Goal: Entertainment & Leisure: Browse casually

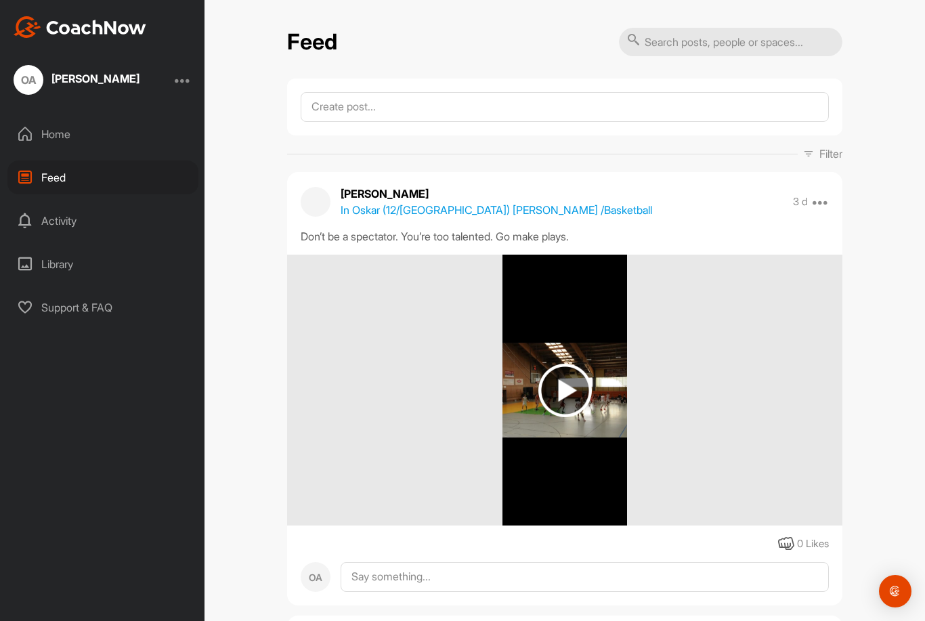
click at [575, 363] on img at bounding box center [564, 389] width 53 height 53
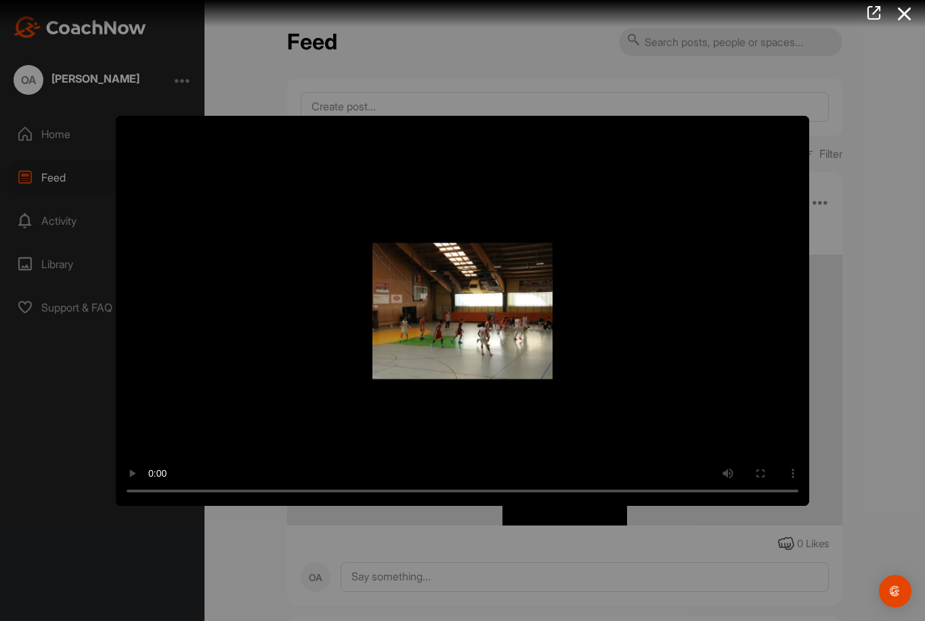
click at [473, 315] on video "Video Player" at bounding box center [462, 311] width 693 height 390
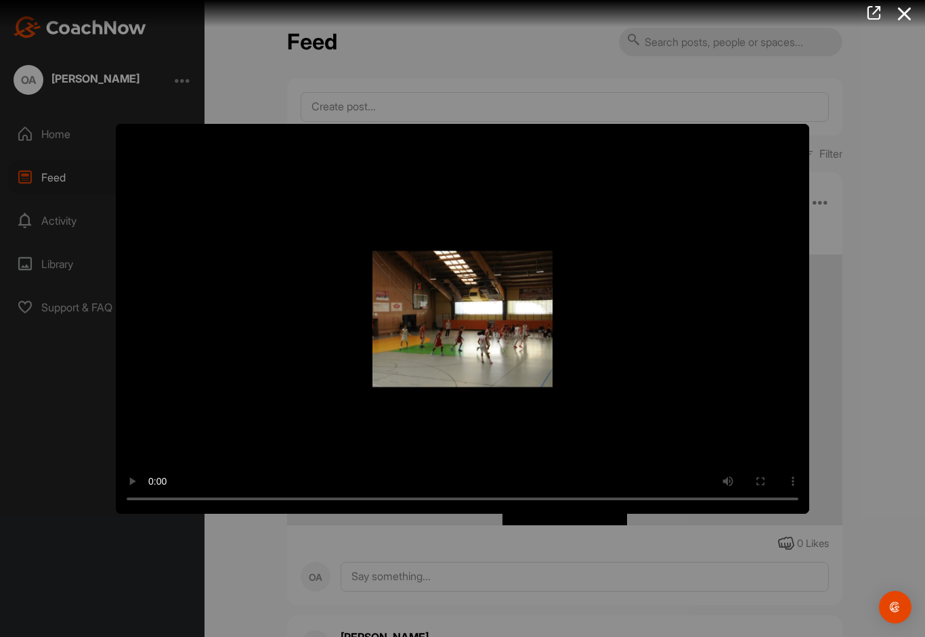
click at [121, 141] on video "Video Player" at bounding box center [462, 319] width 693 height 390
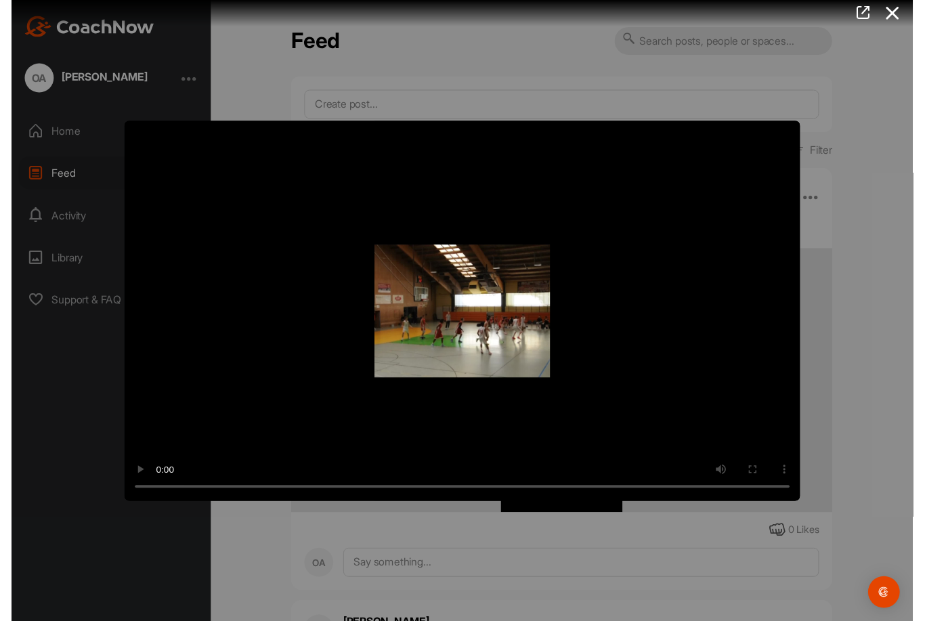
scroll to position [43, 0]
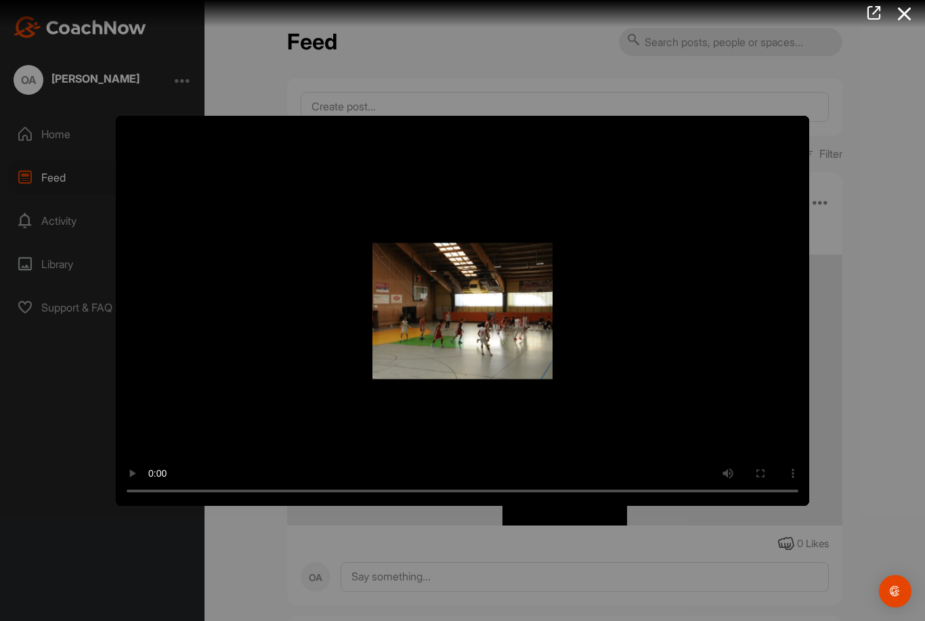
click at [845, 148] on div at bounding box center [462, 310] width 925 height 621
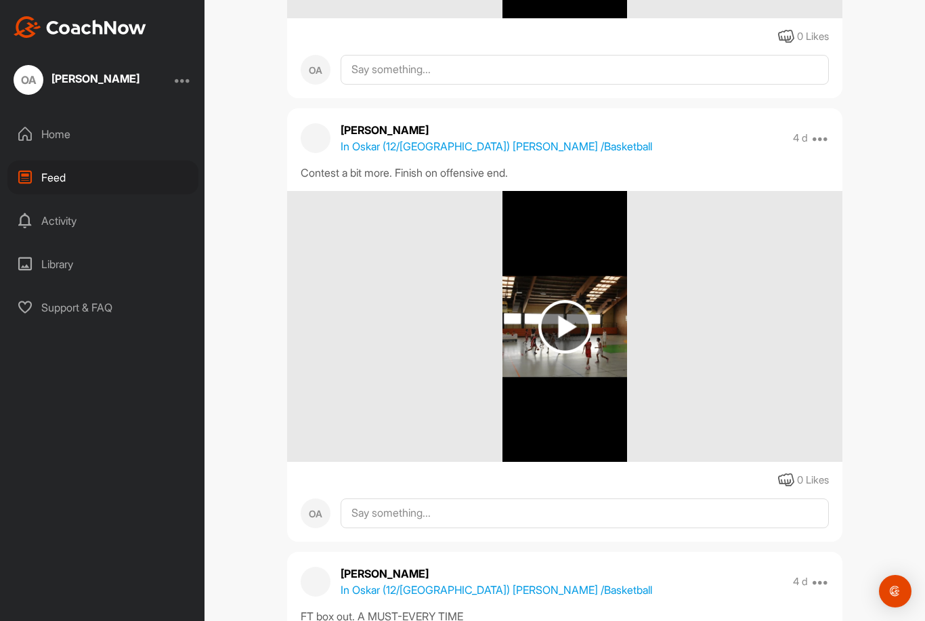
scroll to position [509, 0]
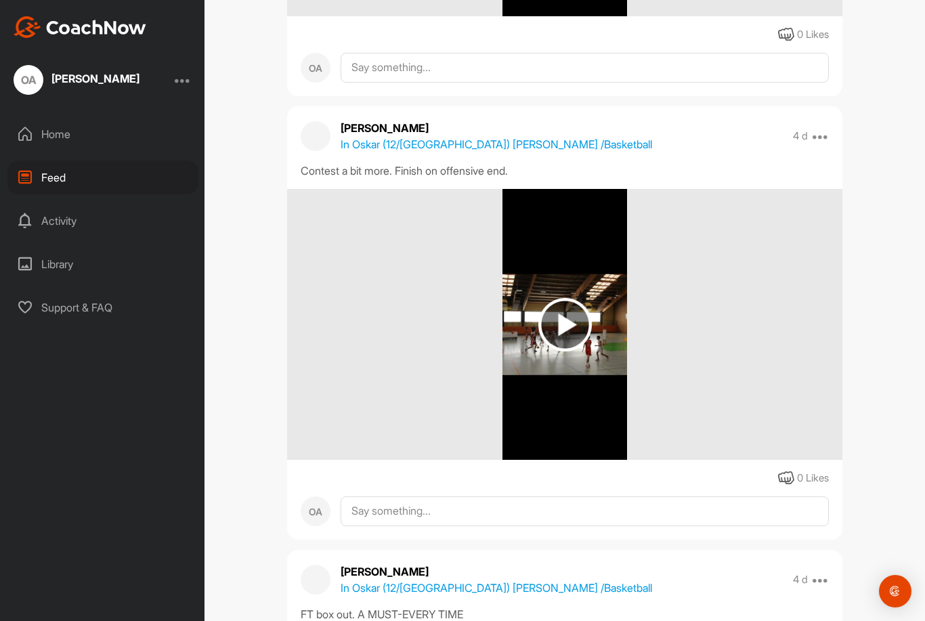
click at [573, 298] on img at bounding box center [564, 324] width 53 height 53
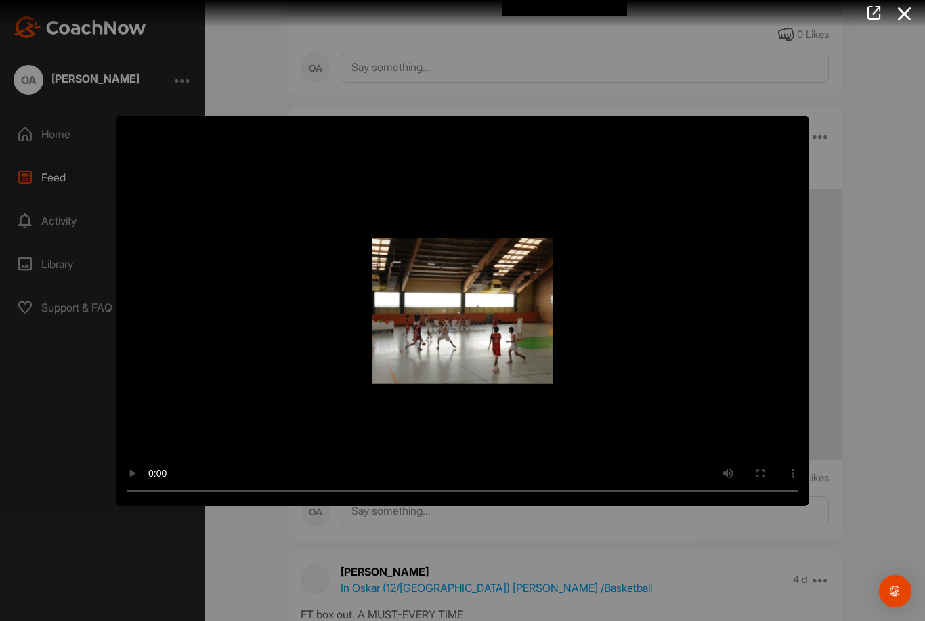
click at [475, 297] on video "Video Player" at bounding box center [462, 311] width 693 height 390
click at [473, 317] on video "Video Player" at bounding box center [462, 311] width 693 height 390
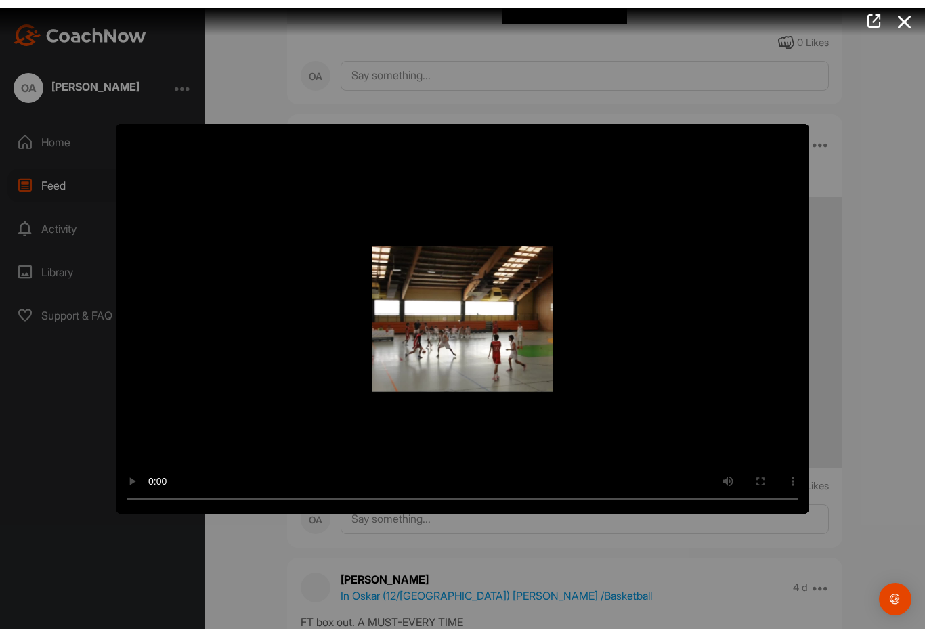
scroll to position [27, 0]
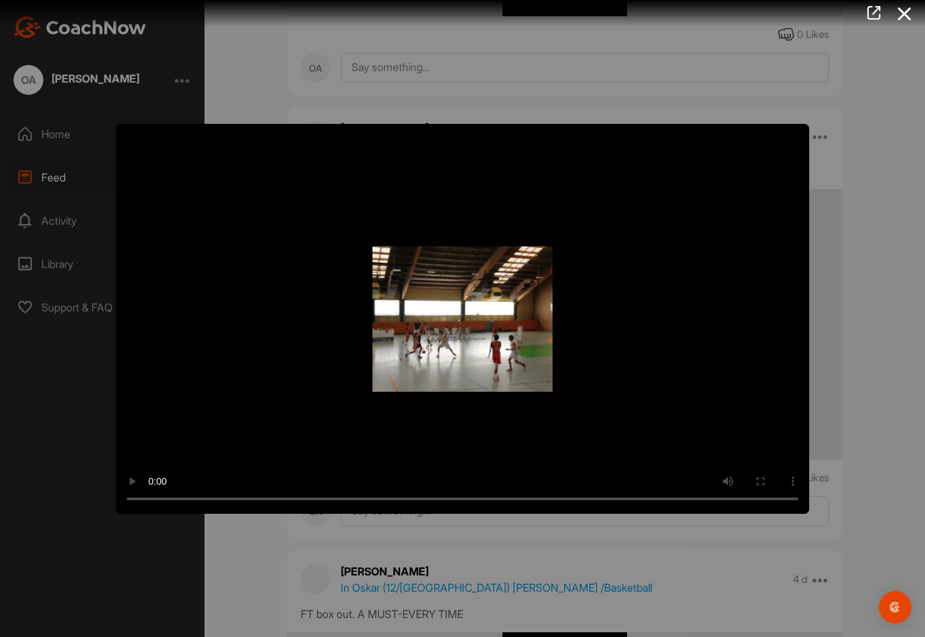
click at [129, 143] on video "Video Player" at bounding box center [462, 319] width 693 height 390
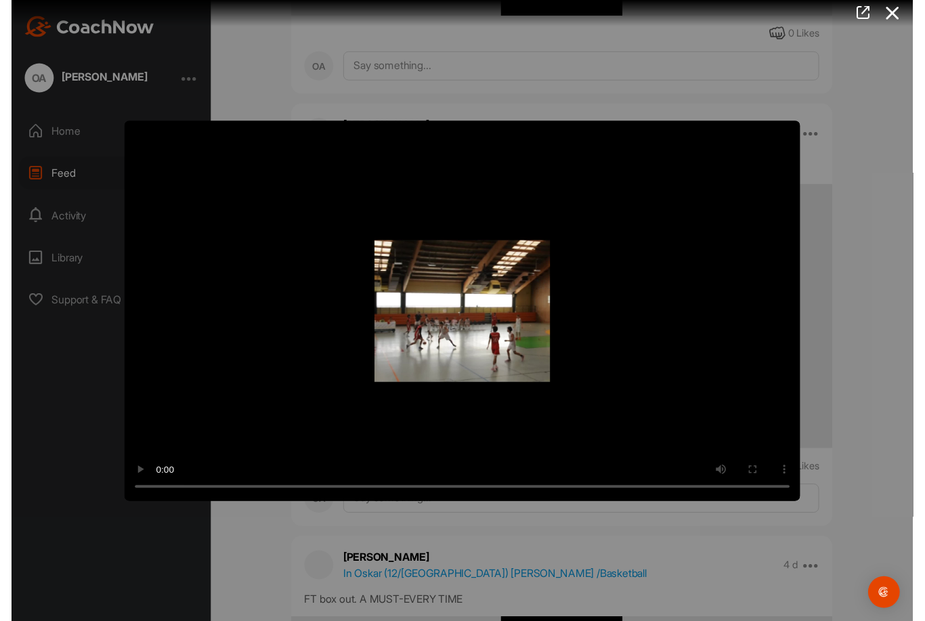
scroll to position [43, 0]
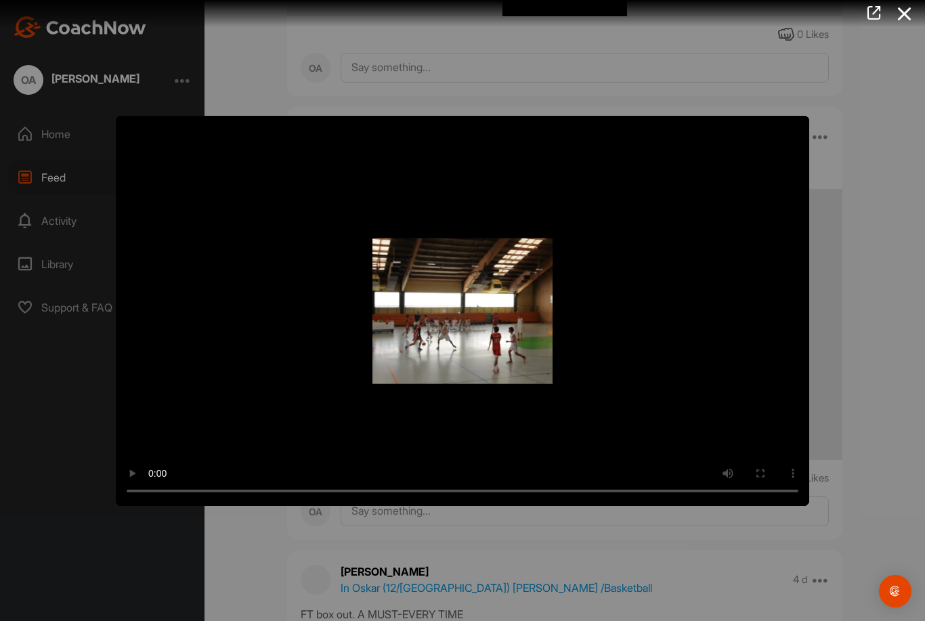
click at [891, 21] on icon at bounding box center [904, 13] width 31 height 25
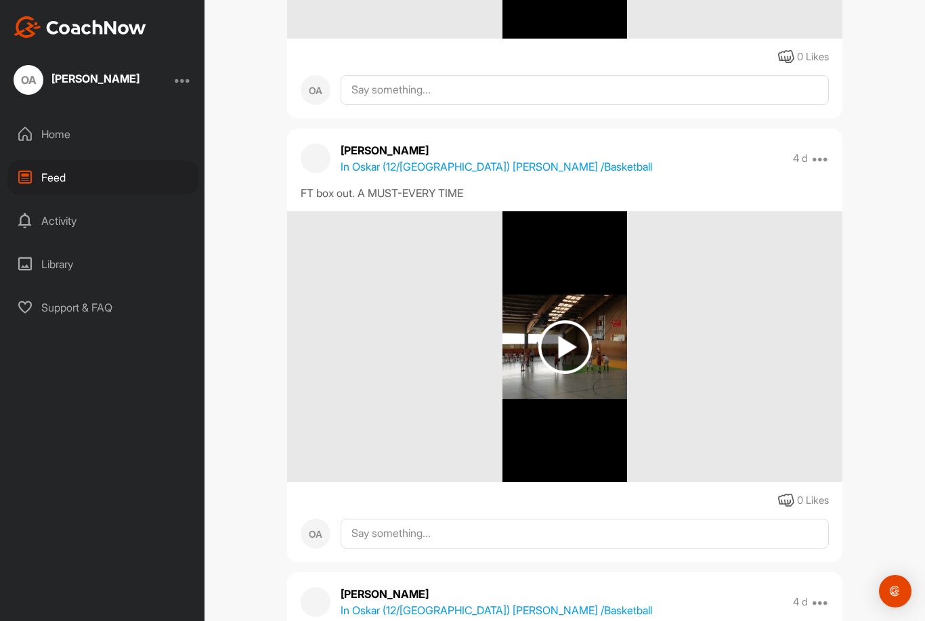
scroll to position [931, 0]
click at [562, 319] on img at bounding box center [564, 345] width 53 height 53
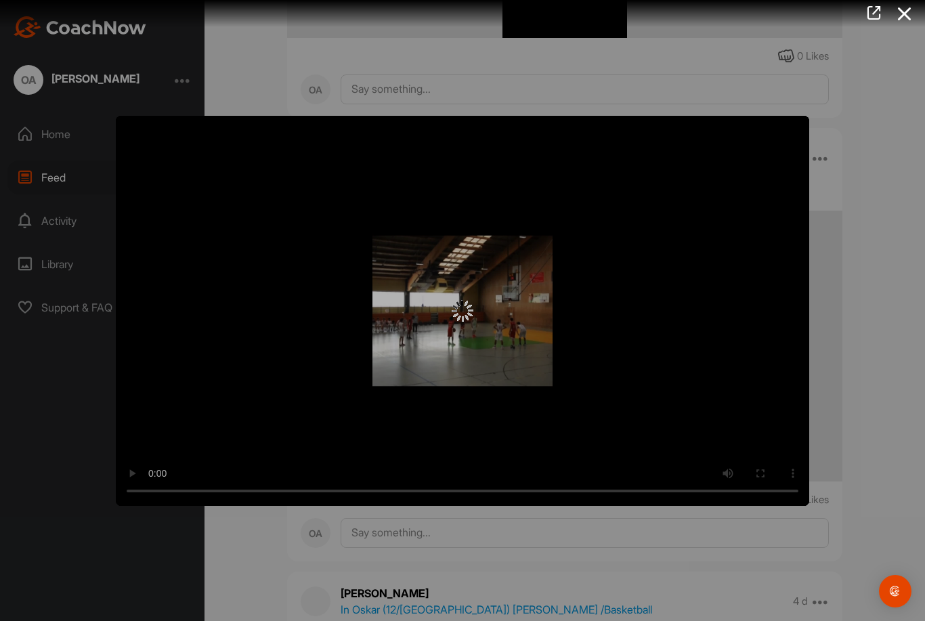
click at [472, 302] on img at bounding box center [462, 311] width 22 height 22
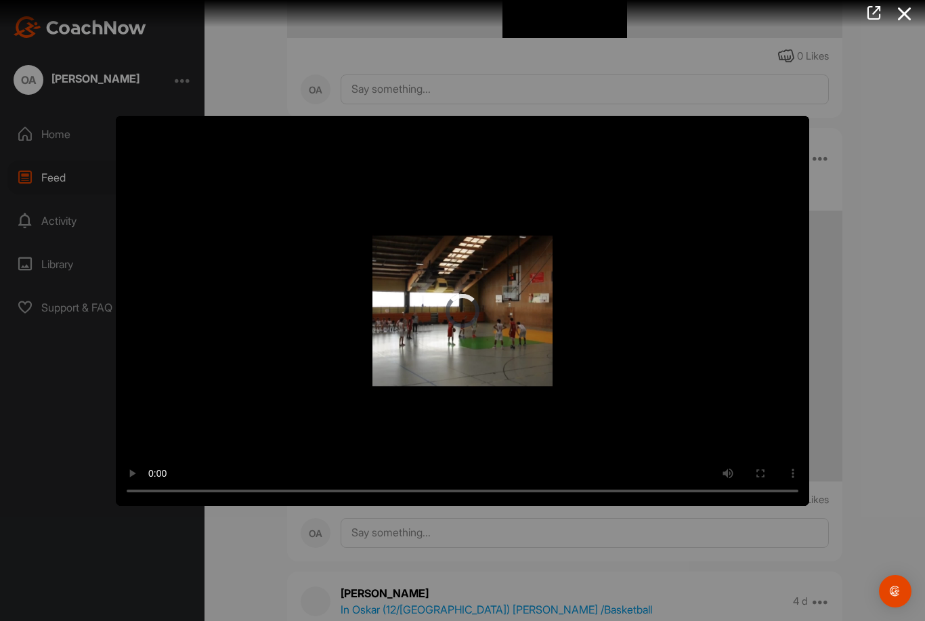
click at [470, 310] on video "Video Player" at bounding box center [462, 311] width 693 height 390
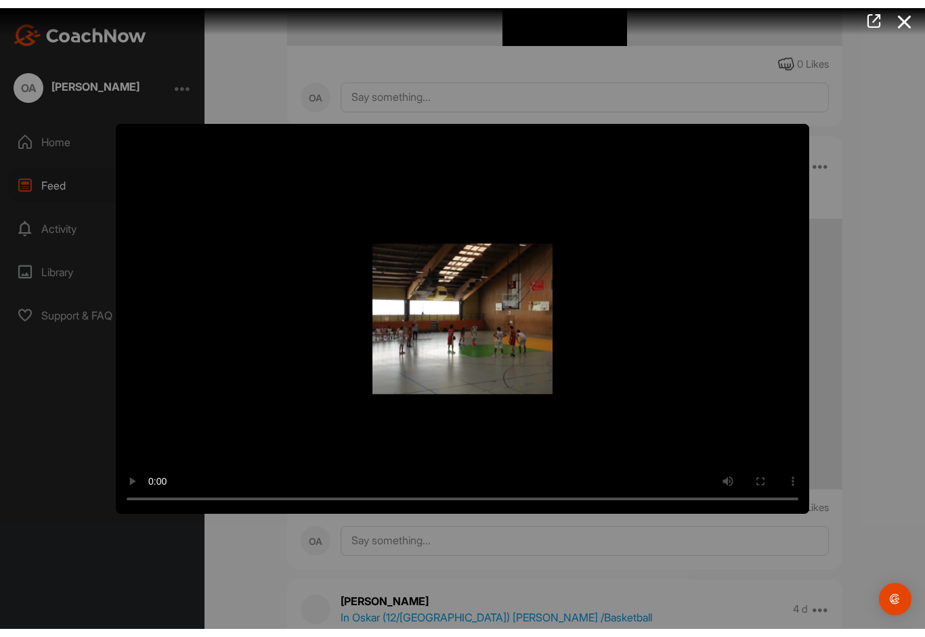
scroll to position [27, 0]
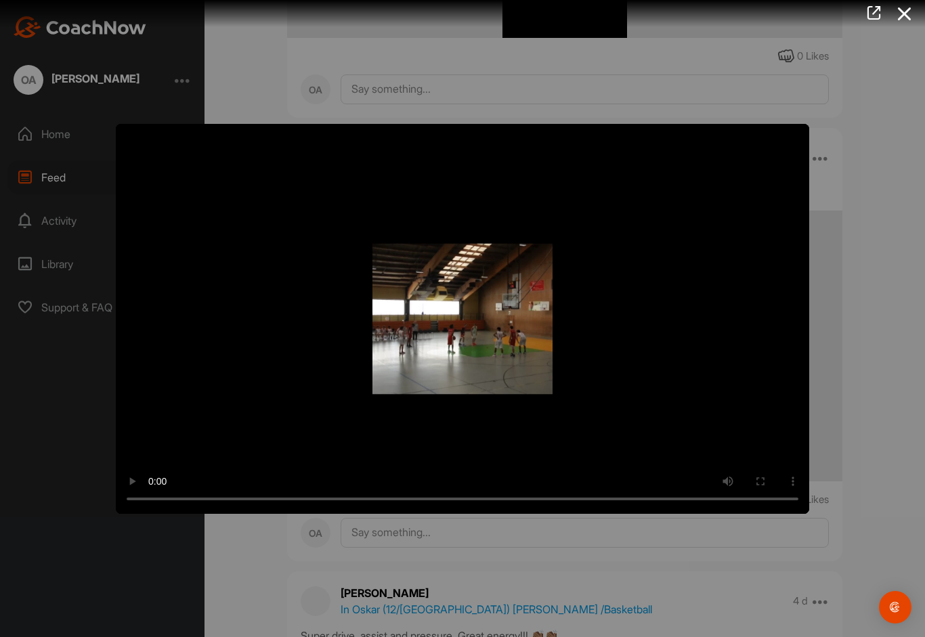
click at [123, 140] on video "Video Player" at bounding box center [462, 319] width 693 height 390
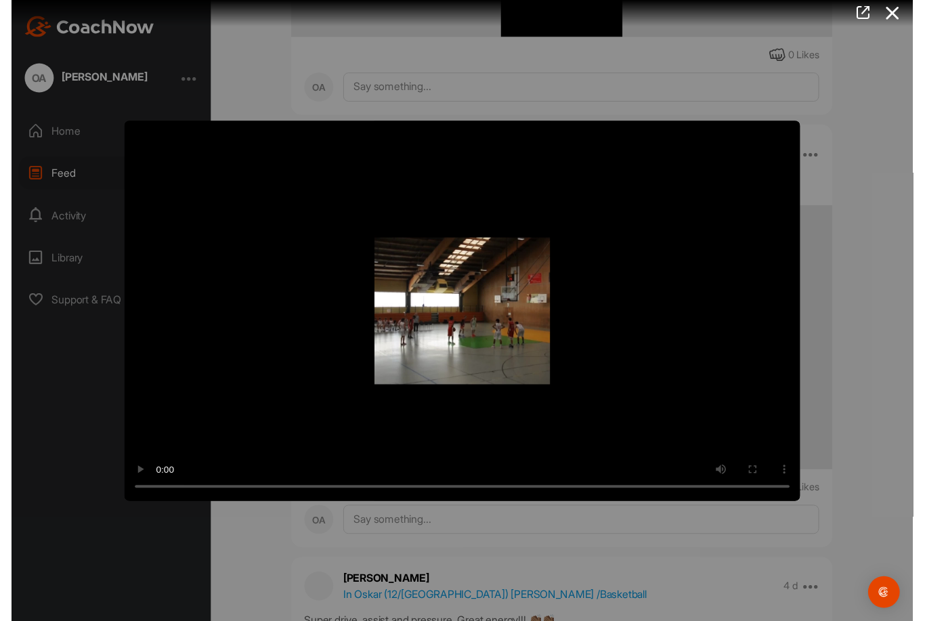
scroll to position [43, 0]
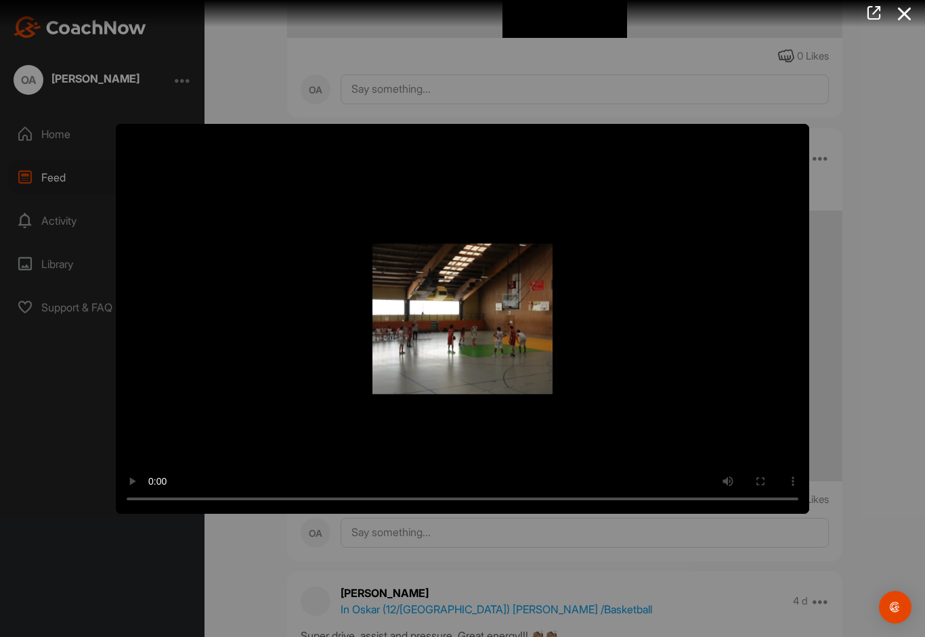
click at [123, 141] on video "Video Player" at bounding box center [462, 319] width 693 height 390
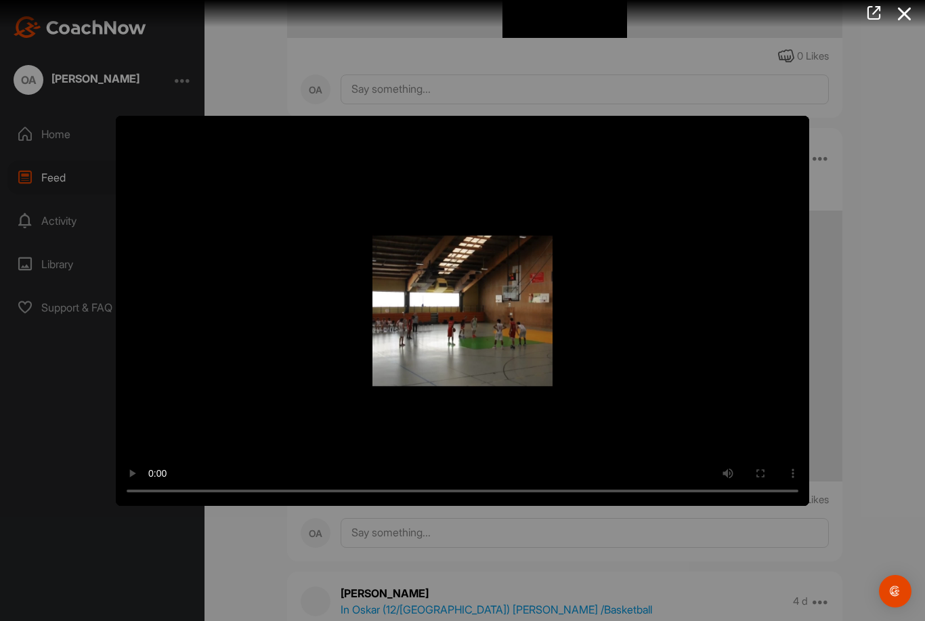
click at [902, 16] on icon at bounding box center [904, 13] width 31 height 25
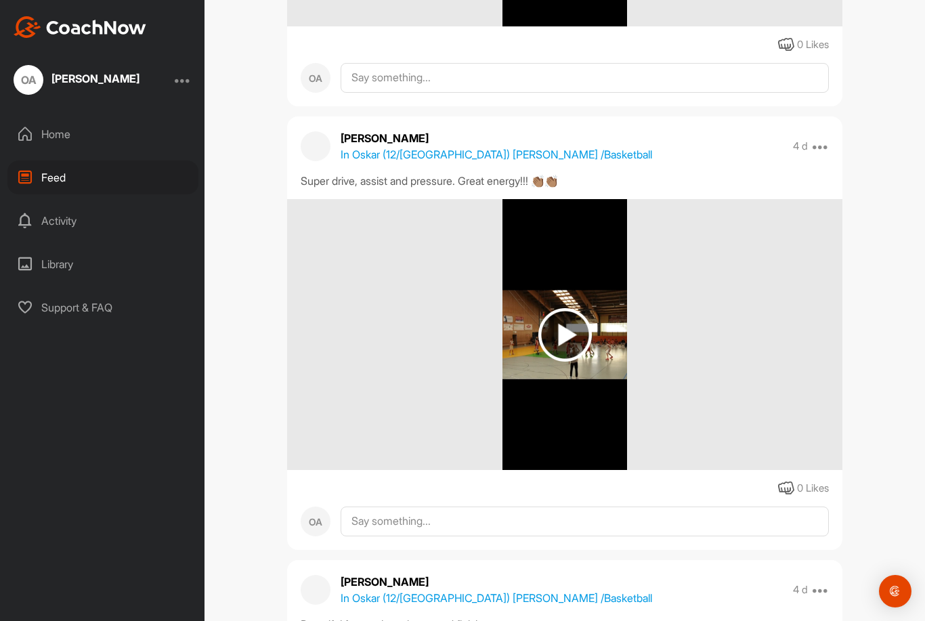
scroll to position [1415, 0]
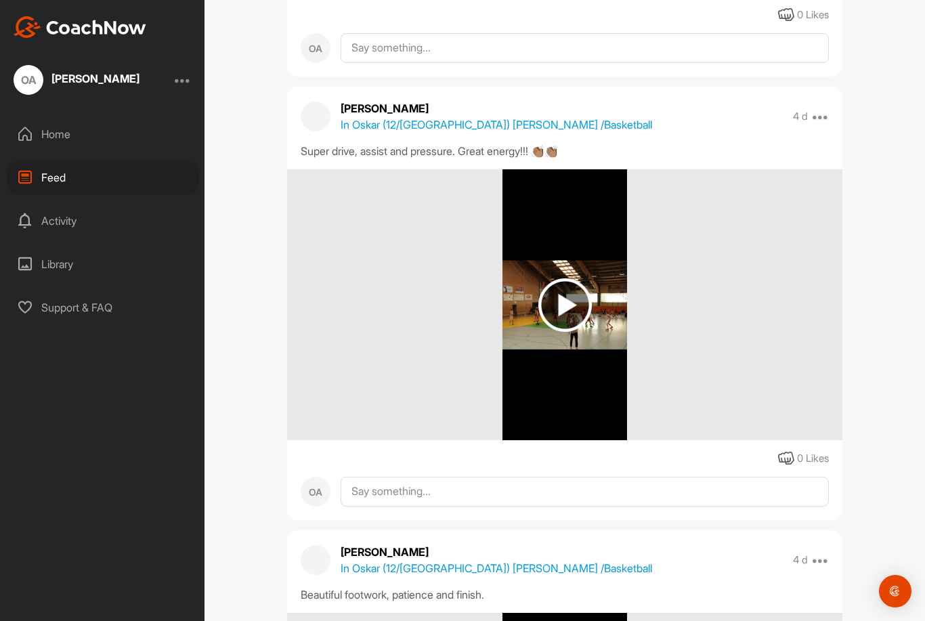
click at [579, 278] on img at bounding box center [564, 304] width 53 height 53
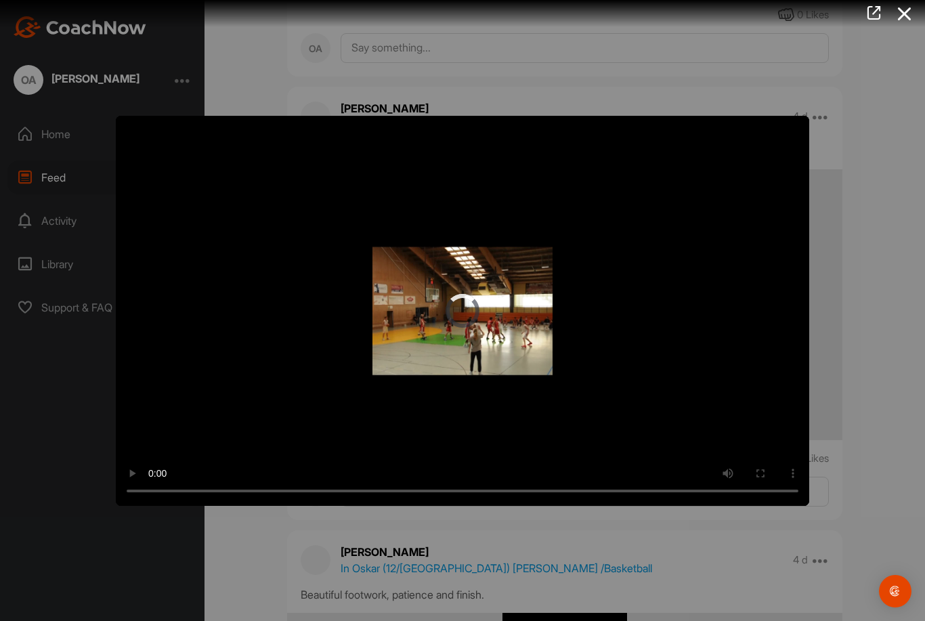
click at [466, 303] on video "Video Player" at bounding box center [462, 311] width 693 height 390
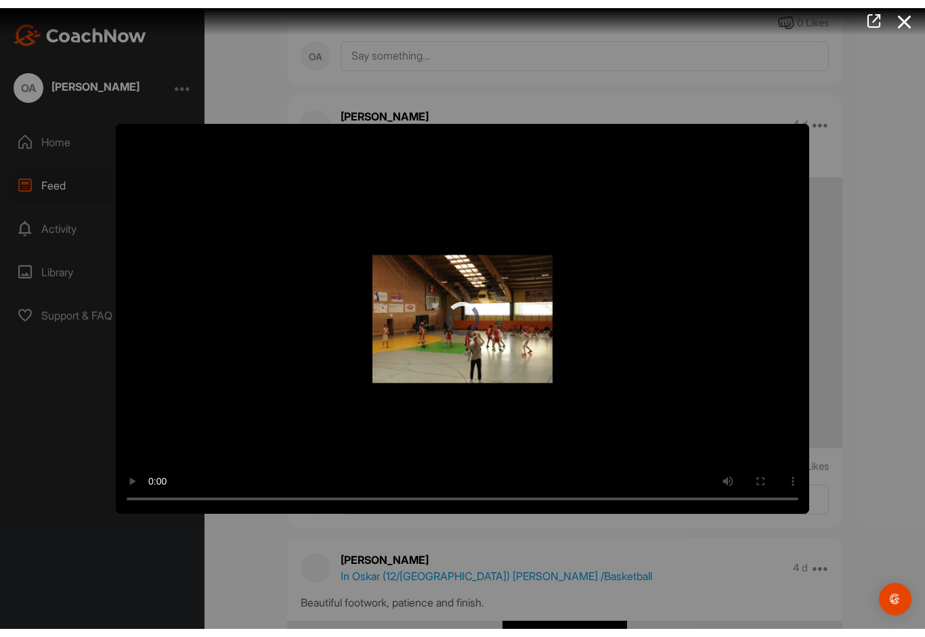
scroll to position [27, 0]
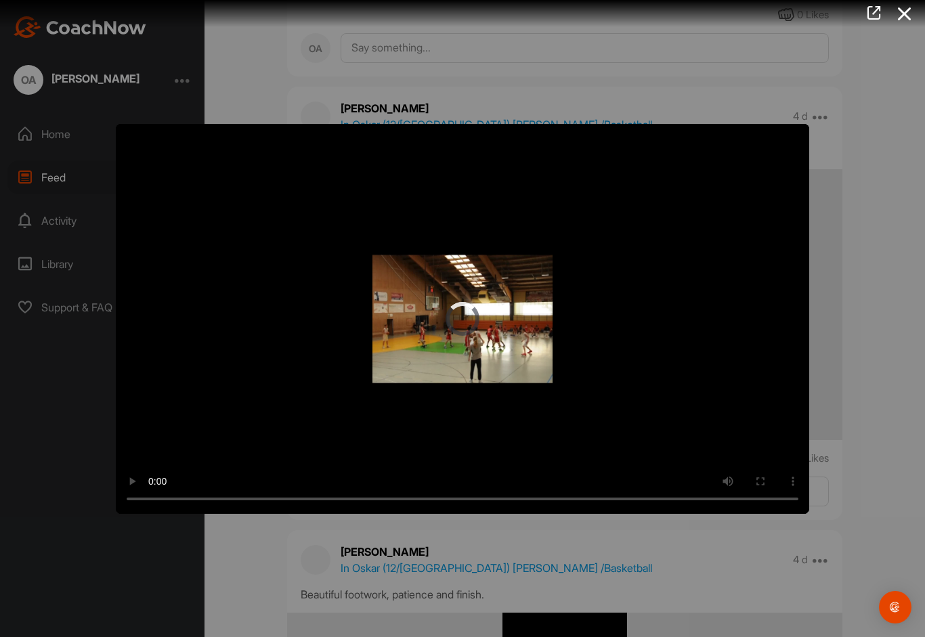
click at [129, 141] on video "Video Player" at bounding box center [462, 319] width 693 height 390
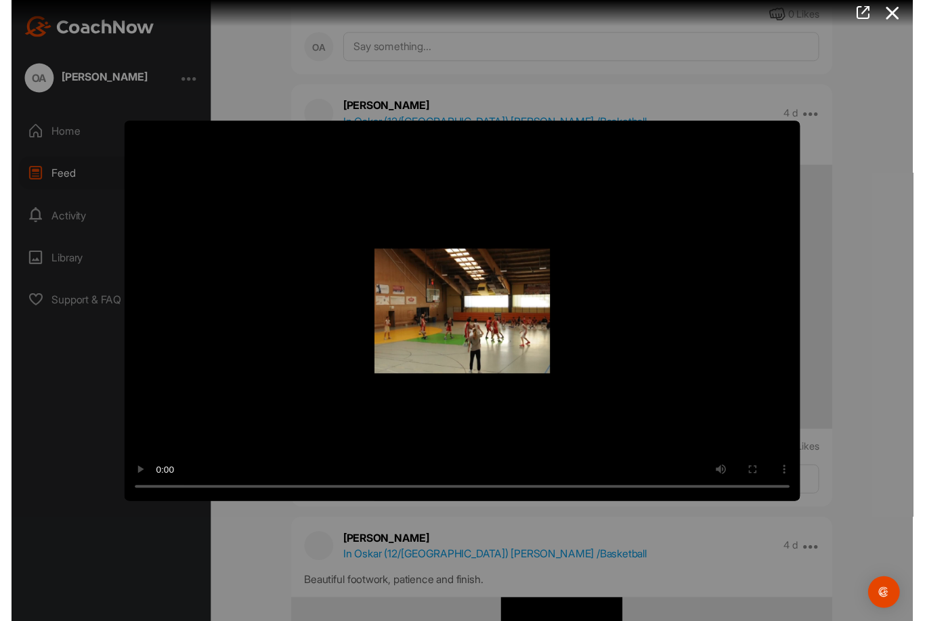
scroll to position [43, 0]
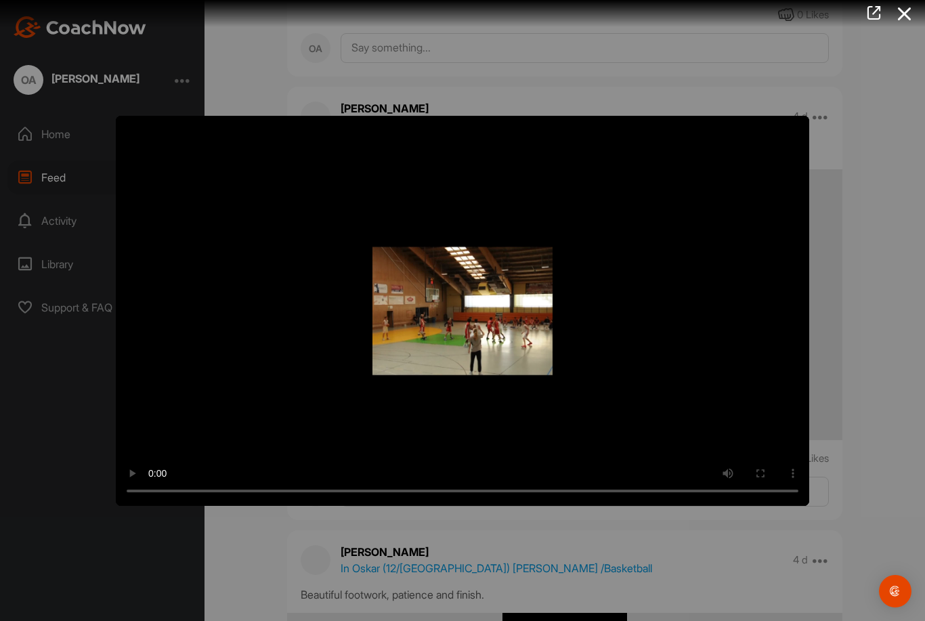
click at [906, 14] on icon at bounding box center [904, 13] width 31 height 25
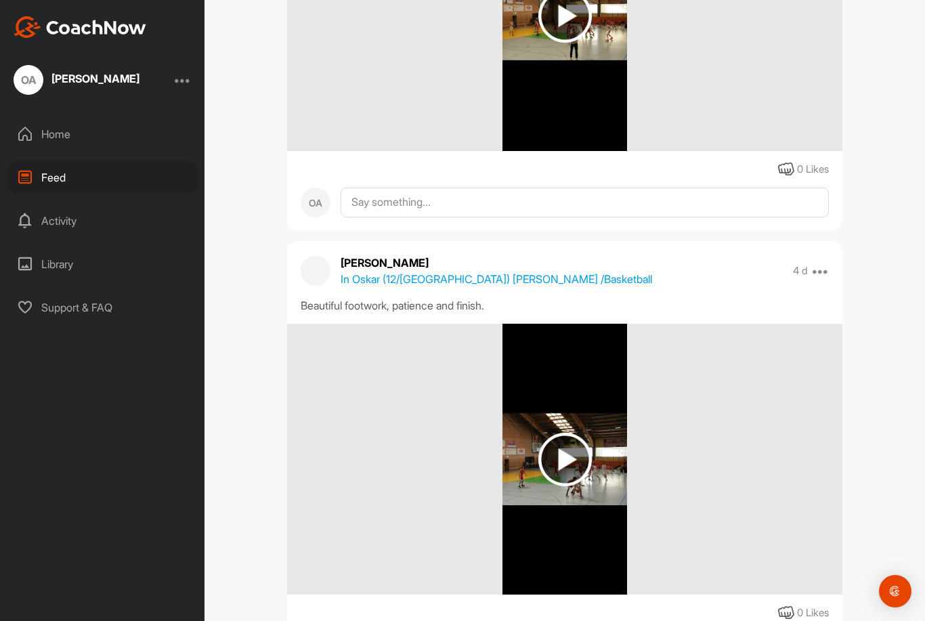
scroll to position [1725, 0]
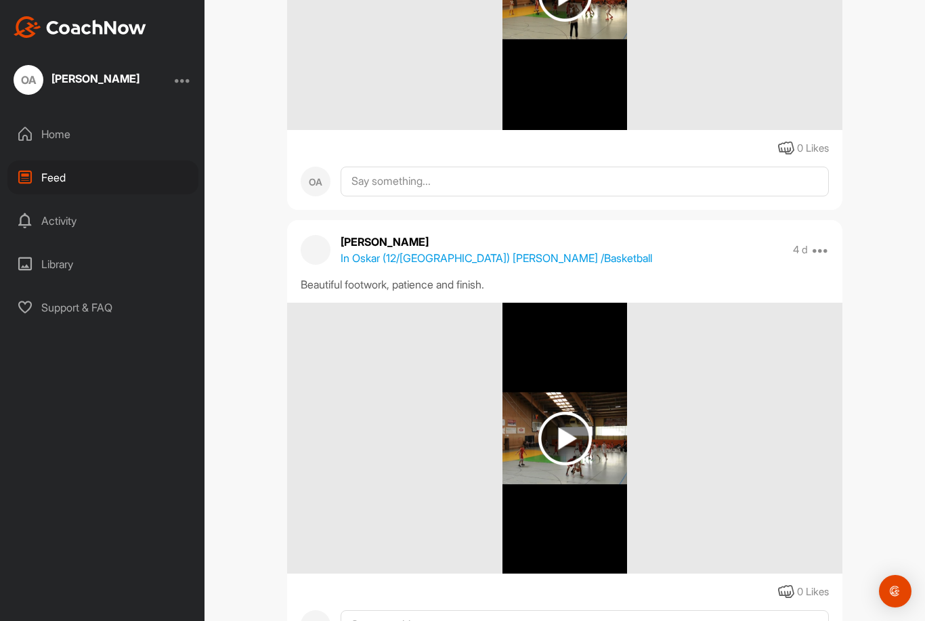
click at [558, 412] on img at bounding box center [564, 438] width 53 height 53
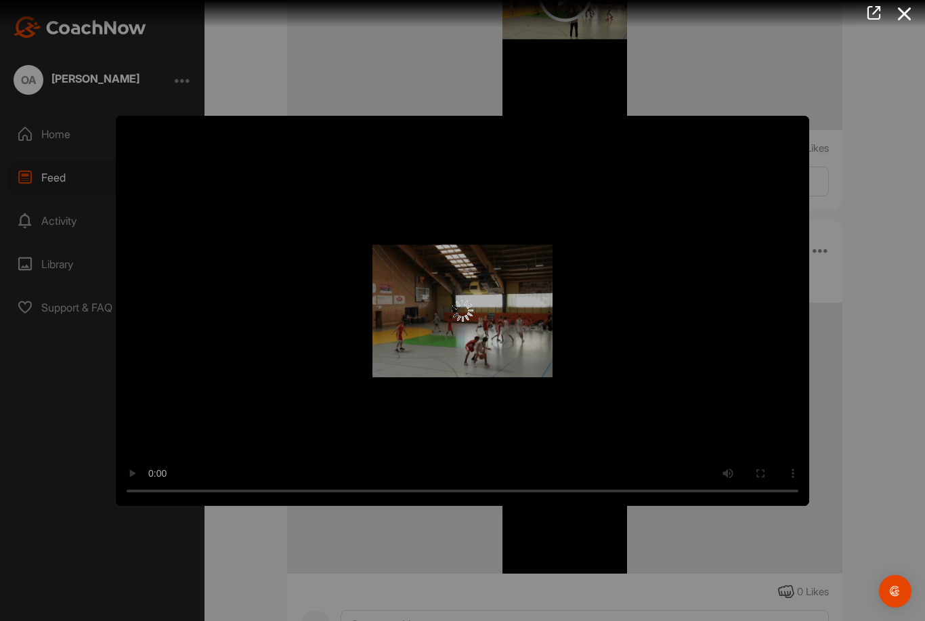
click at [470, 313] on img at bounding box center [462, 311] width 22 height 22
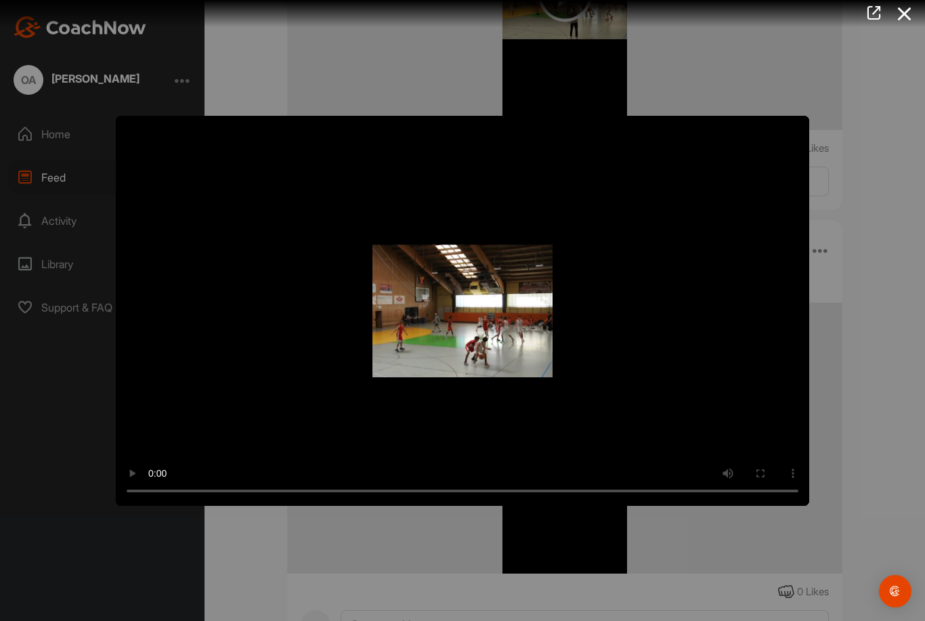
click at [474, 308] on video "Video Player" at bounding box center [462, 311] width 693 height 390
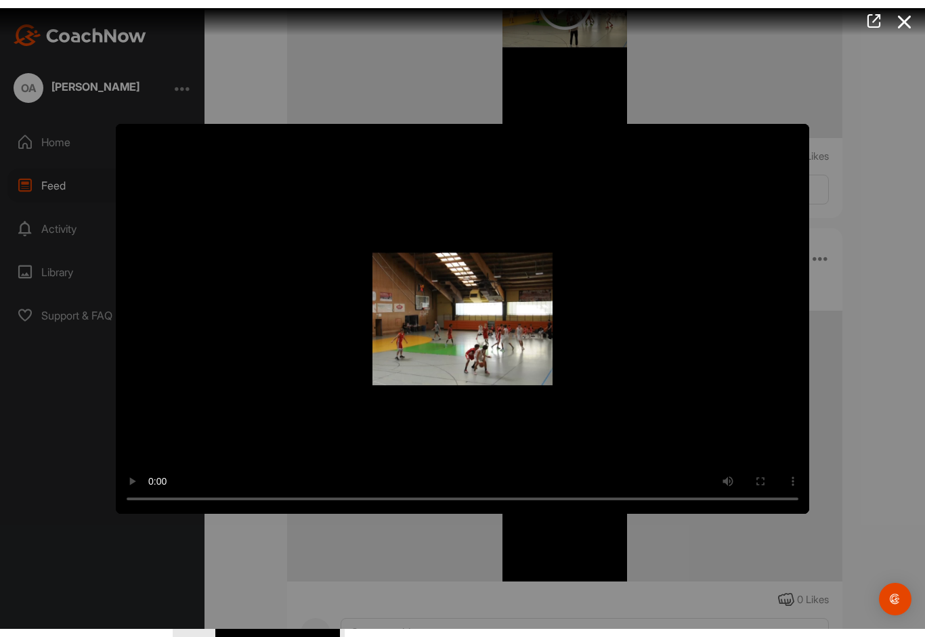
scroll to position [27, 0]
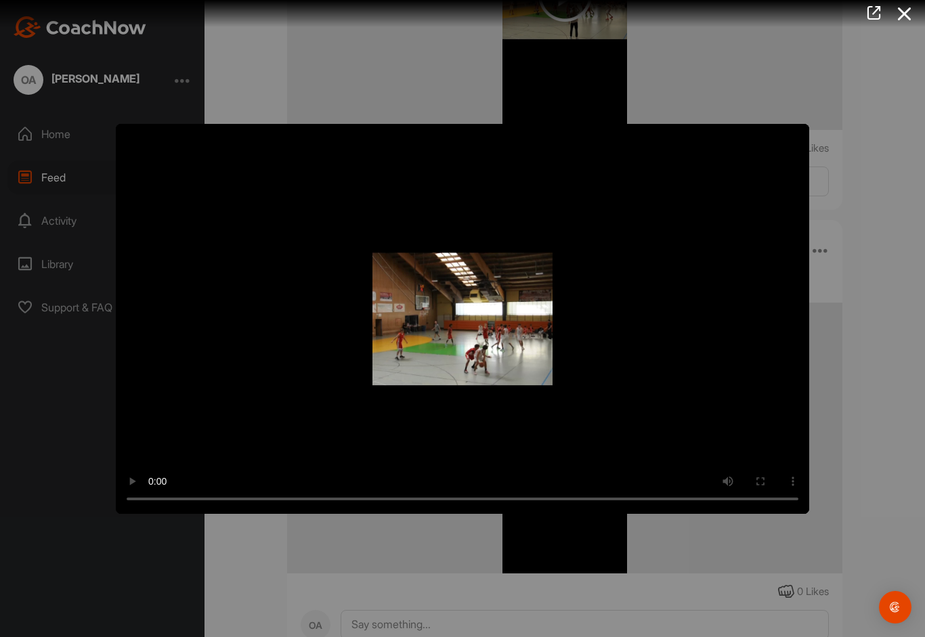
click at [121, 144] on video "Video Player" at bounding box center [462, 319] width 693 height 390
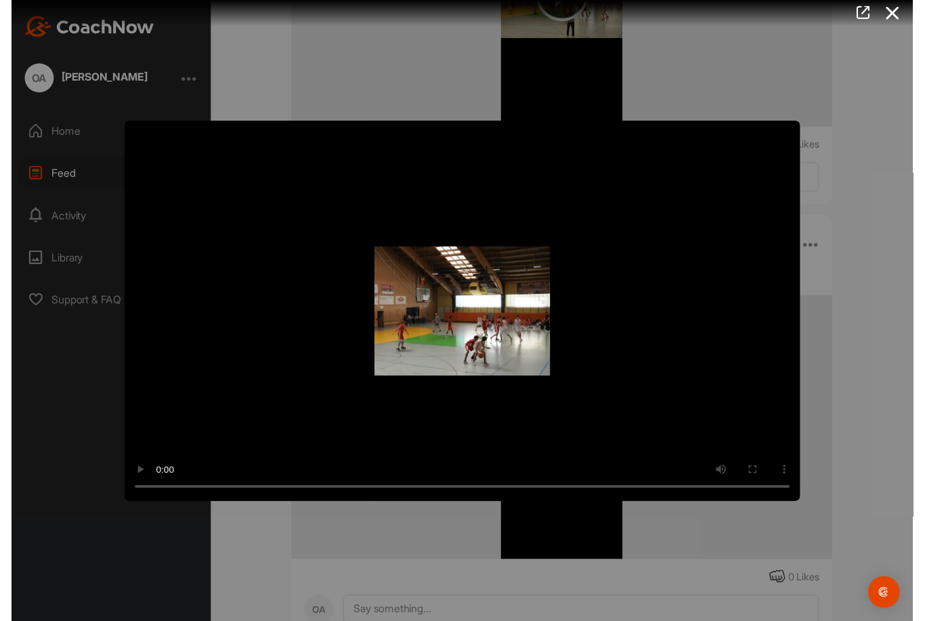
scroll to position [43, 0]
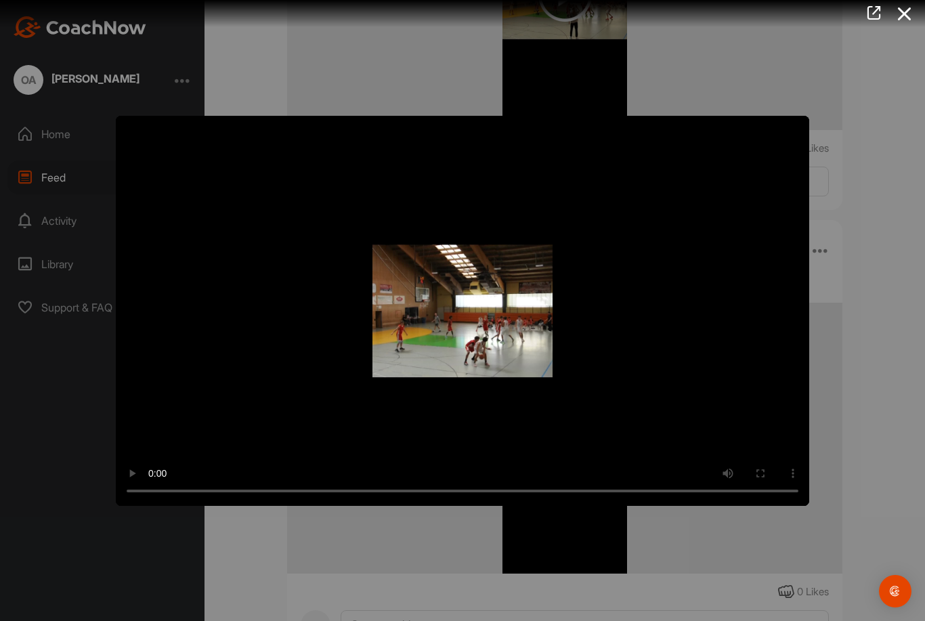
click at [904, 13] on icon at bounding box center [904, 13] width 31 height 25
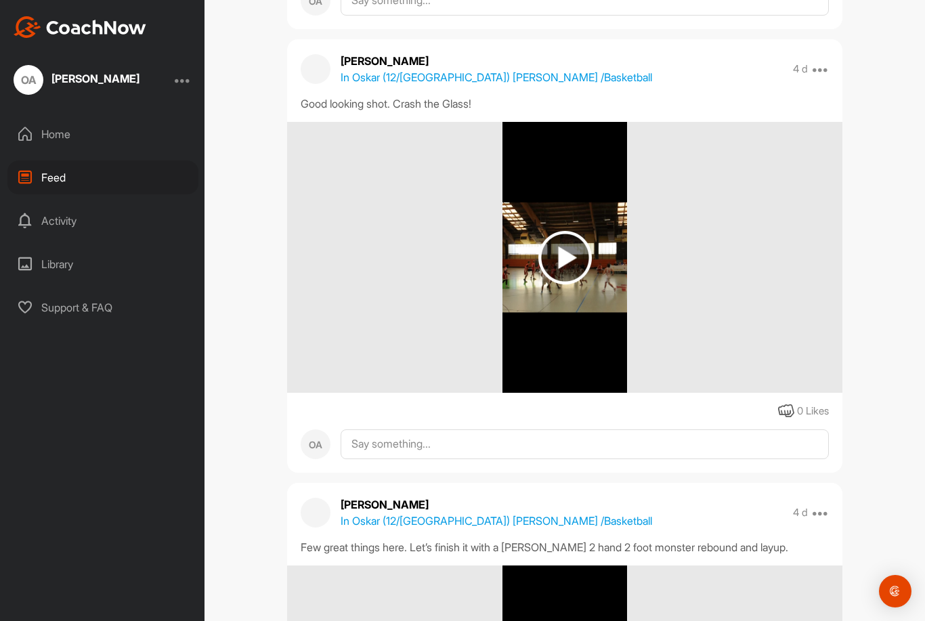
scroll to position [2343, 0]
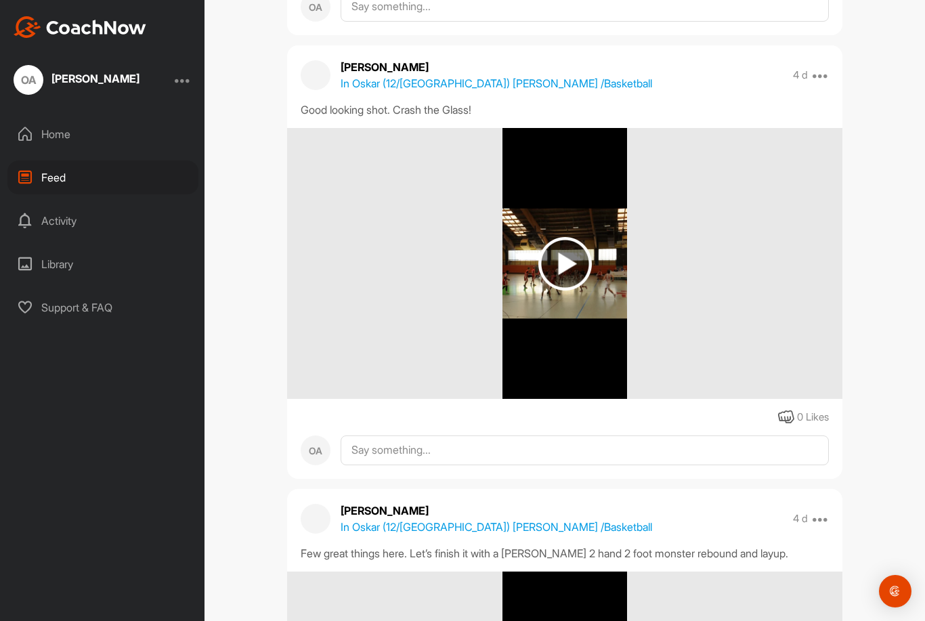
click at [570, 237] on img at bounding box center [564, 263] width 53 height 53
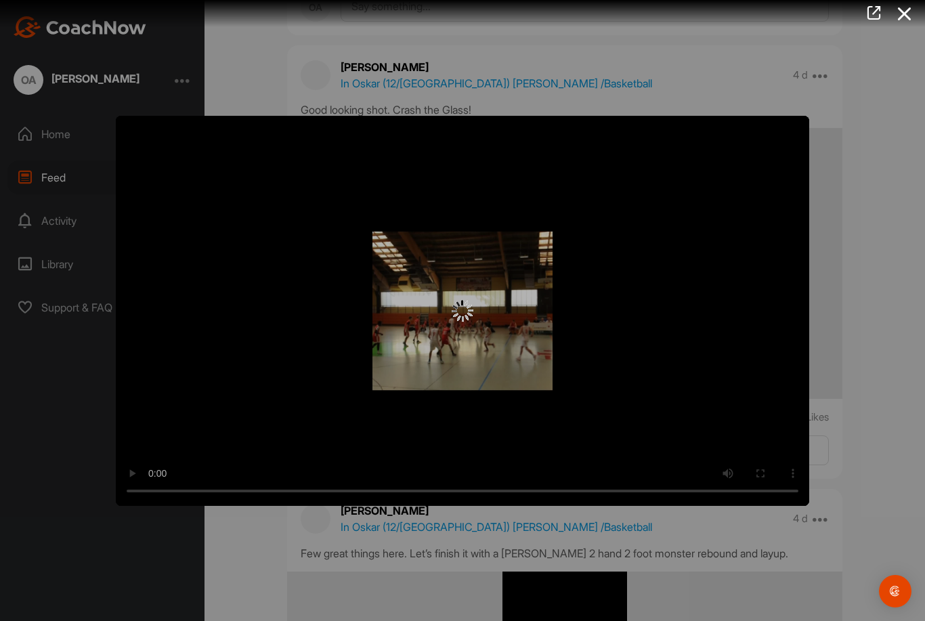
click at [464, 321] on img at bounding box center [462, 311] width 22 height 22
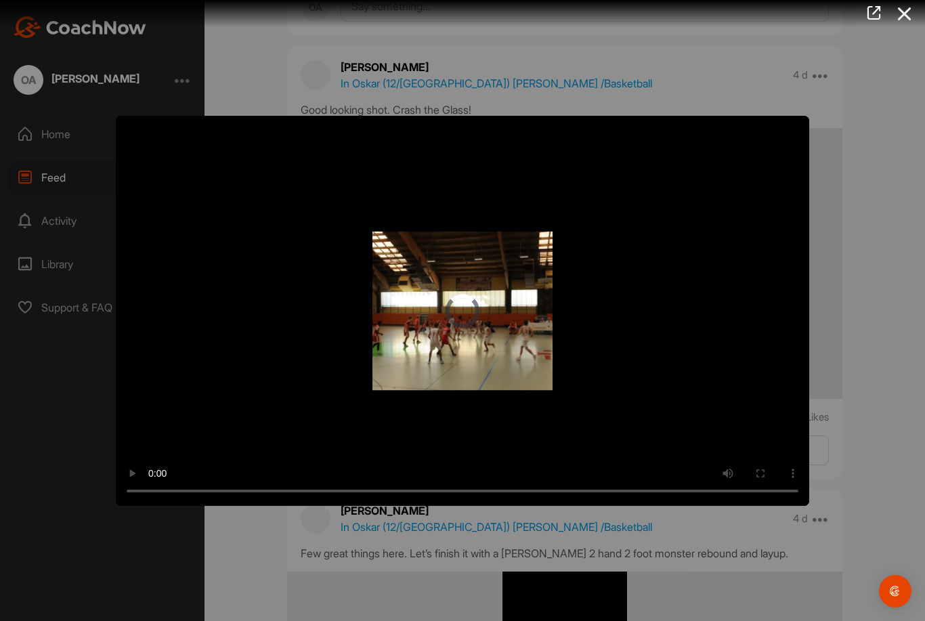
click at [476, 312] on video "Video Player" at bounding box center [462, 311] width 693 height 390
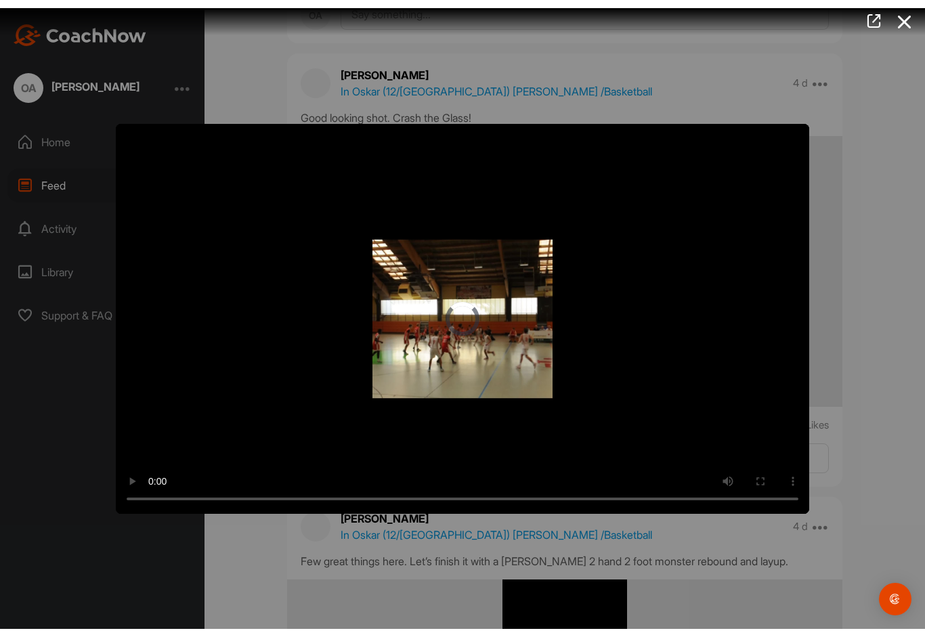
scroll to position [27, 0]
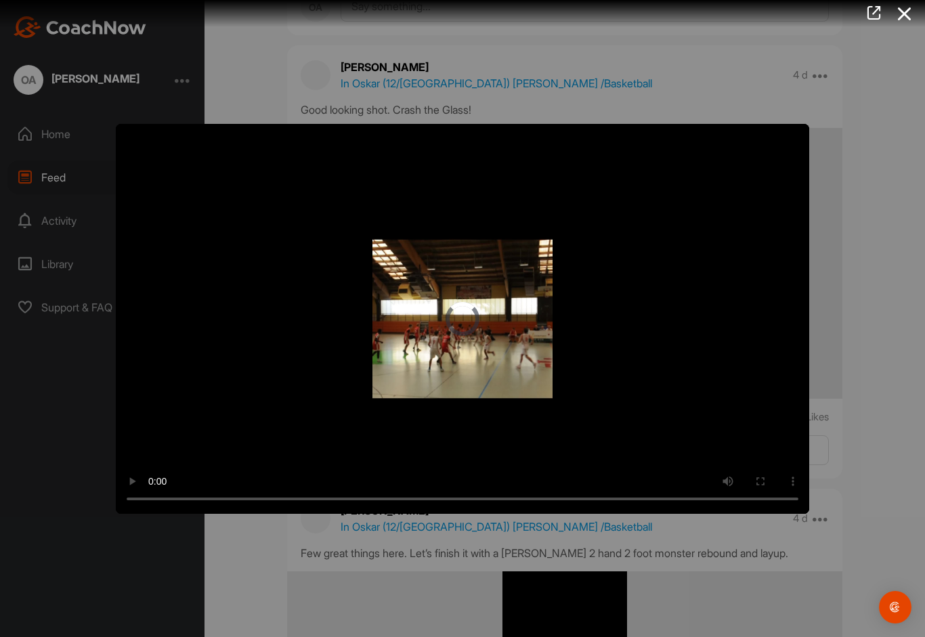
click at [123, 145] on video "Video Player" at bounding box center [462, 319] width 693 height 390
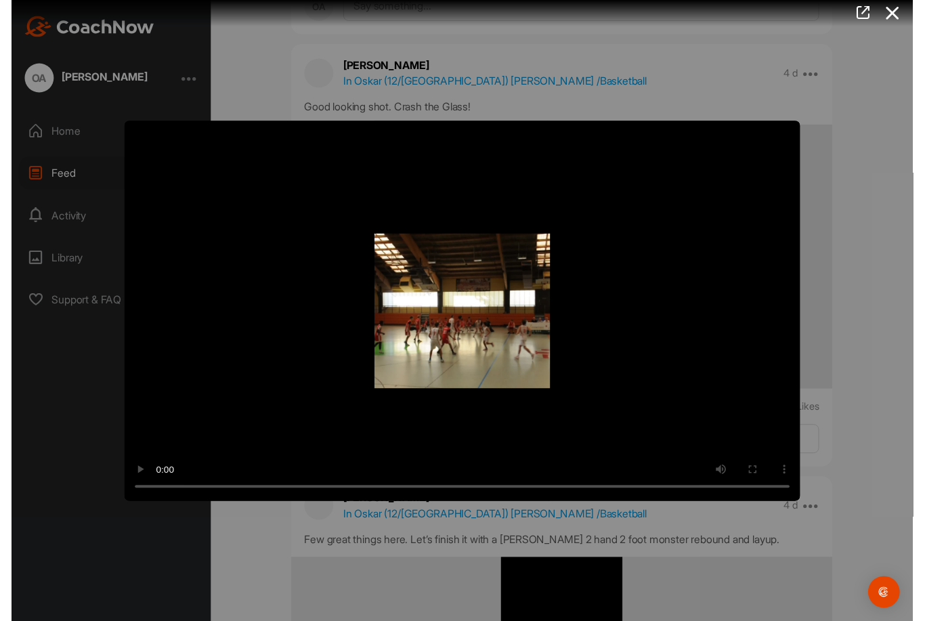
scroll to position [43, 0]
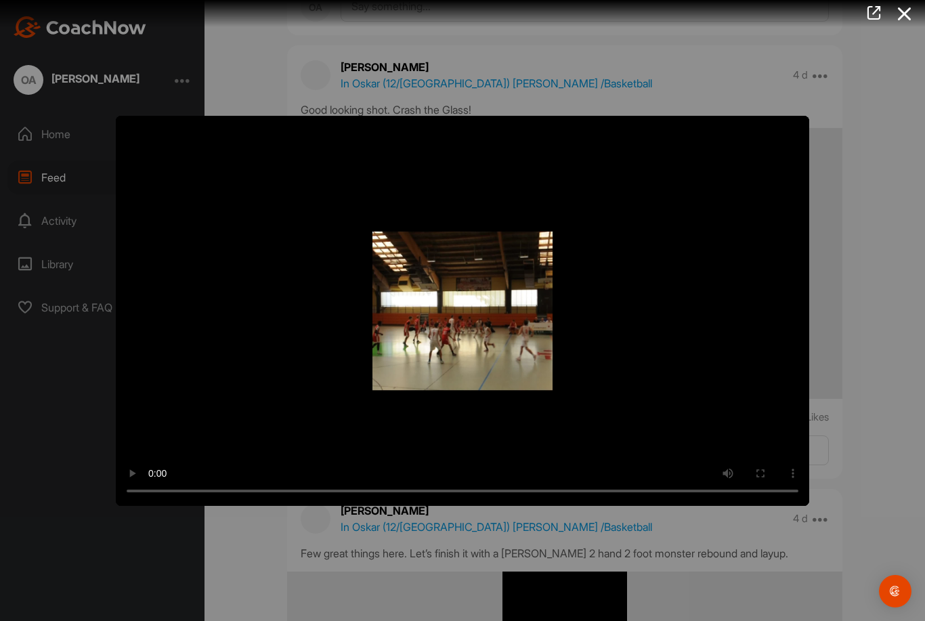
click at [897, 2] on icon at bounding box center [904, 13] width 31 height 25
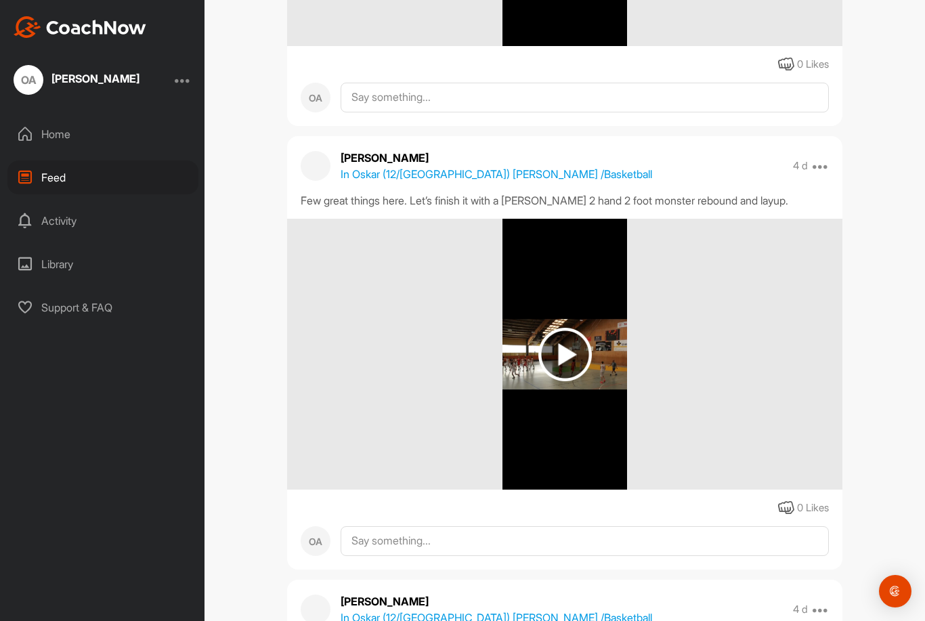
scroll to position [2696, 0]
click at [592, 306] on img at bounding box center [564, 353] width 125 height 271
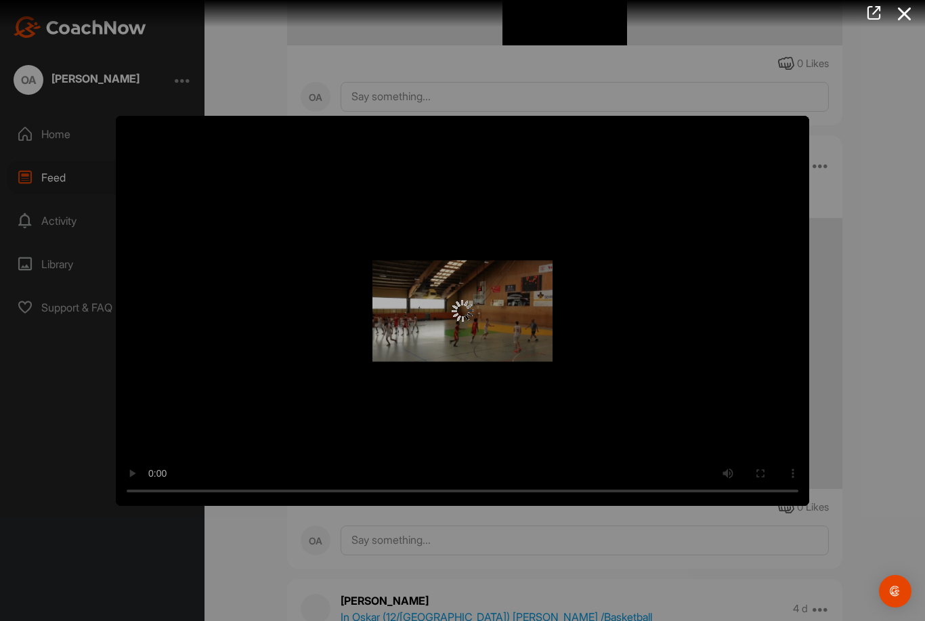
click at [453, 334] on div at bounding box center [462, 311] width 693 height 390
click at [465, 315] on img at bounding box center [462, 311] width 22 height 22
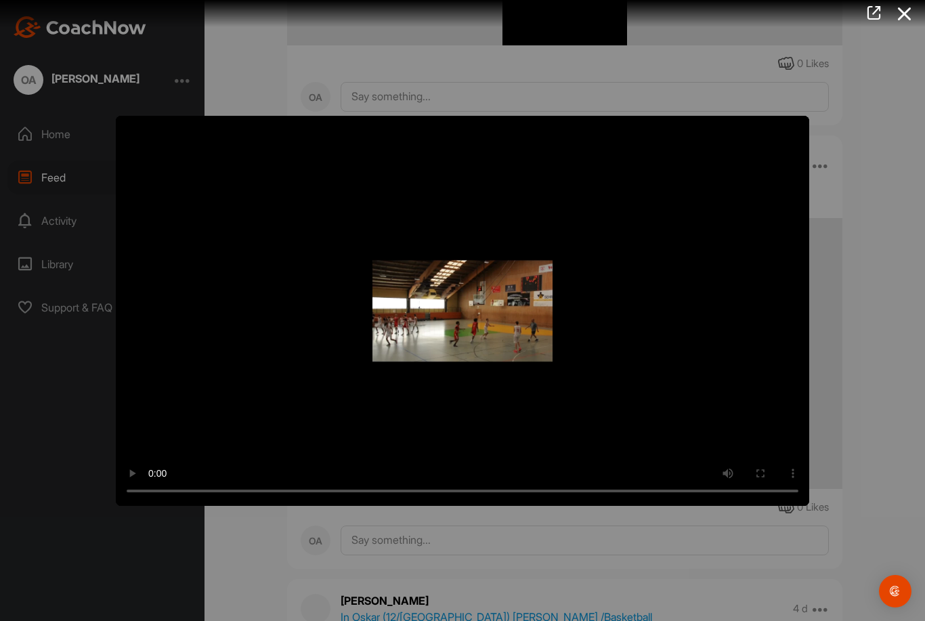
click at [464, 313] on video "Video Player" at bounding box center [462, 311] width 693 height 390
click at [123, 129] on video "Video Player" at bounding box center [462, 311] width 693 height 390
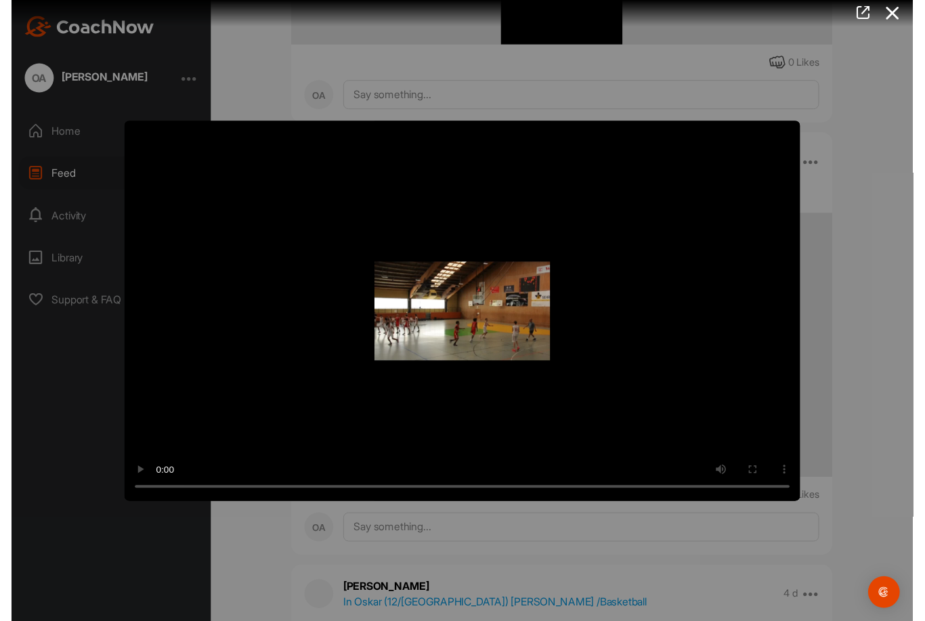
scroll to position [43, 0]
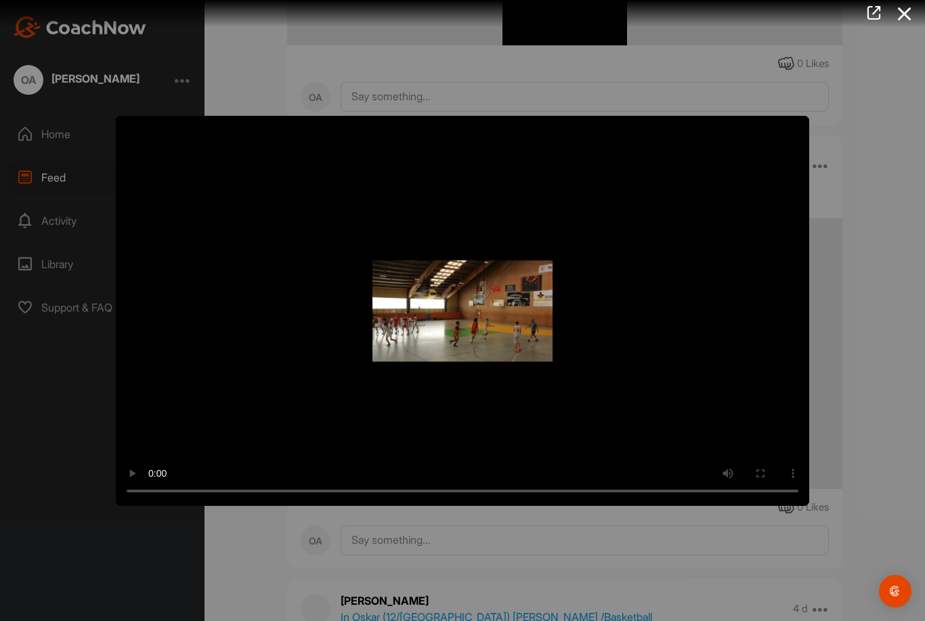
click at [902, 14] on icon at bounding box center [904, 13] width 31 height 25
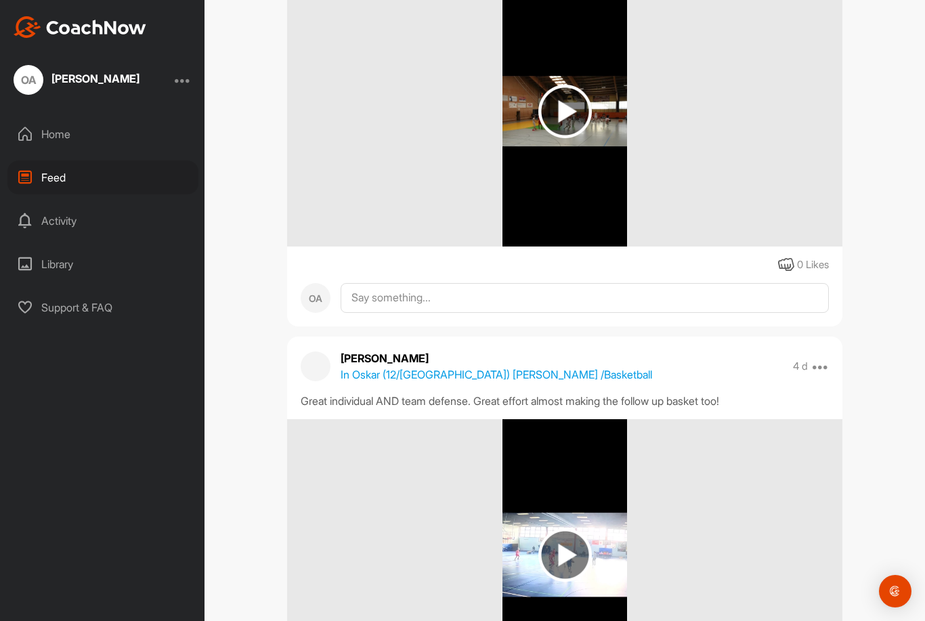
scroll to position [3401, 0]
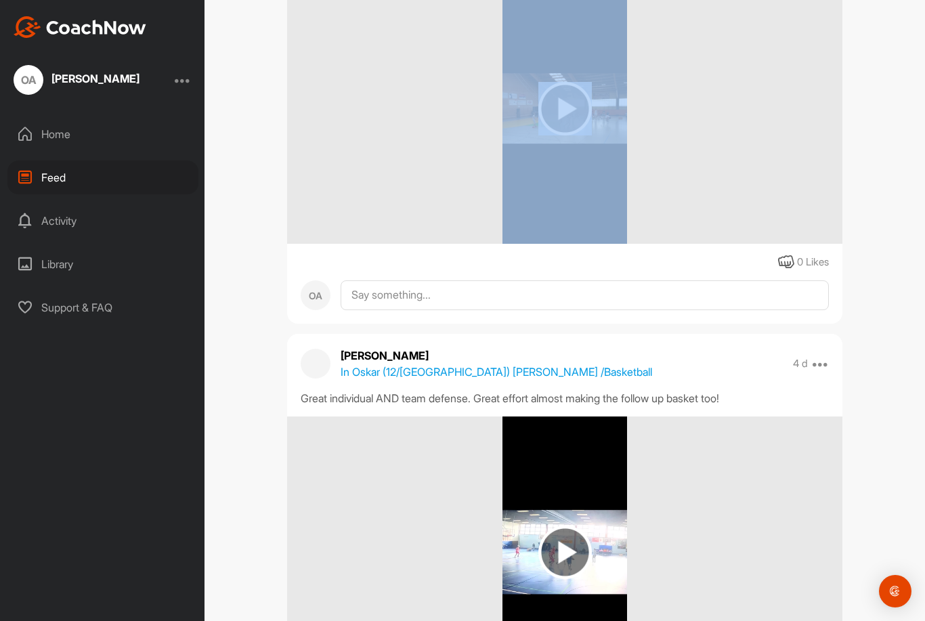
click at [893, 91] on div "Feed Filter Media Type Images Videos Notes Audio Documents Author MB [PERSON_NA…" at bounding box center [564, 310] width 720 height 621
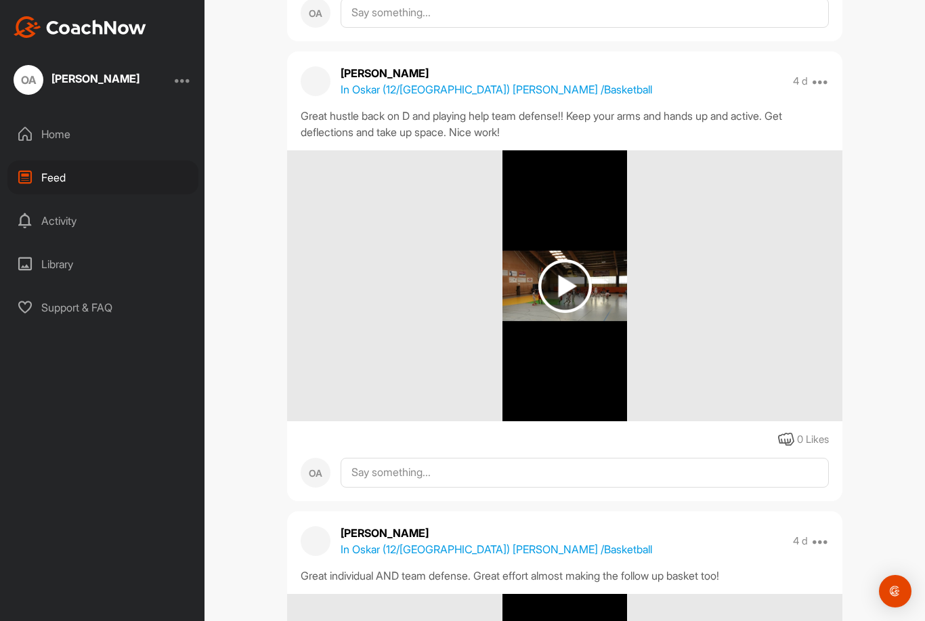
scroll to position [3205, 0]
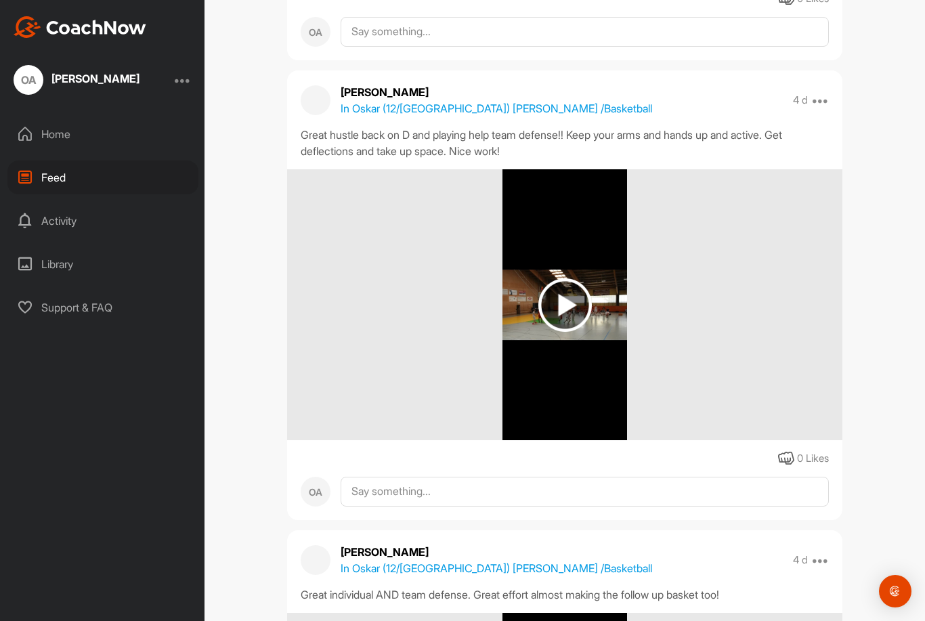
click at [591, 278] on img at bounding box center [564, 304] width 53 height 53
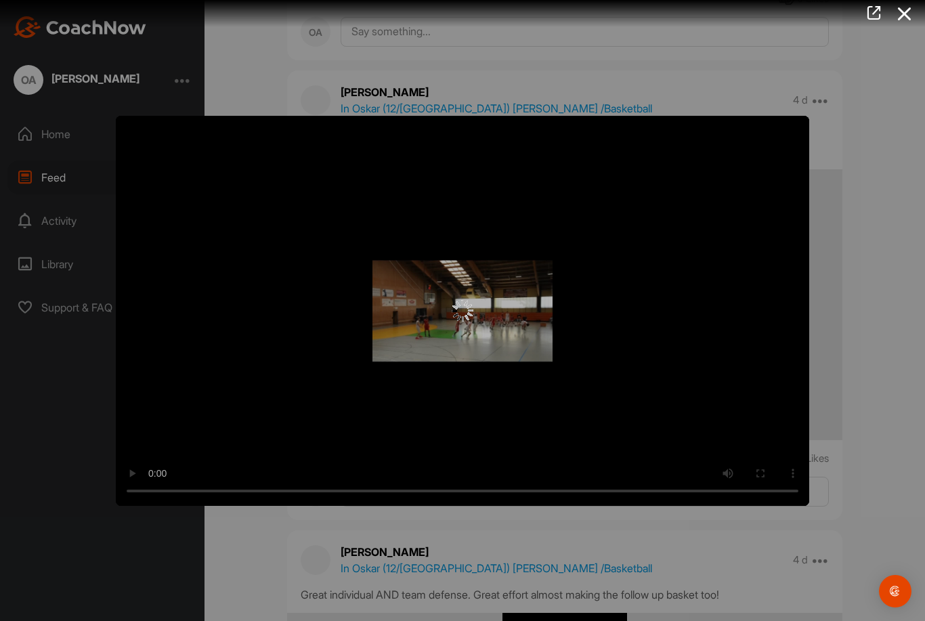
click at [441, 315] on div at bounding box center [462, 311] width 693 height 22
click at [469, 305] on img at bounding box center [462, 311] width 22 height 22
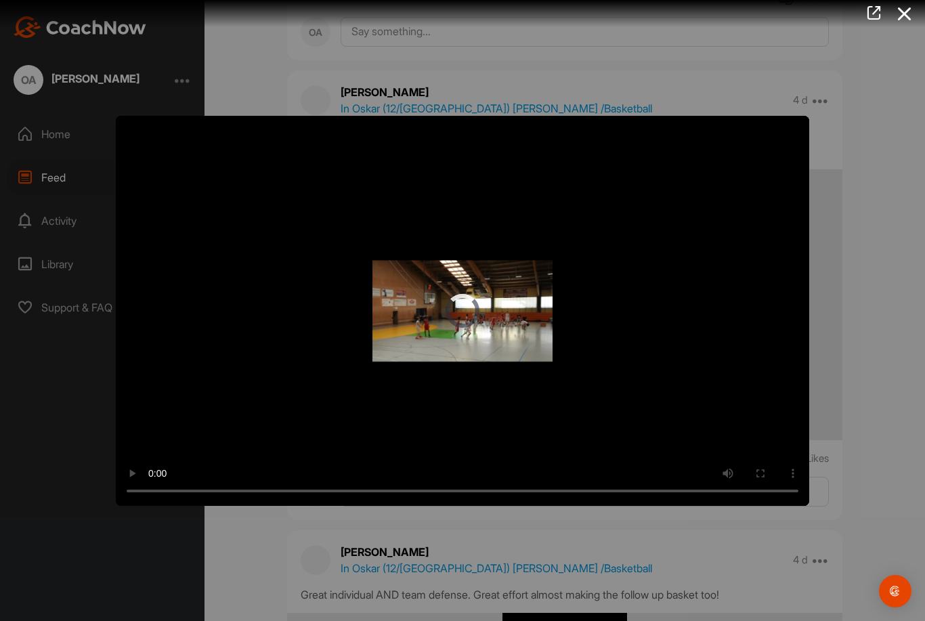
click at [478, 328] on video "Video Player" at bounding box center [462, 311] width 693 height 390
click at [183, 175] on video "Video Player" at bounding box center [462, 311] width 693 height 390
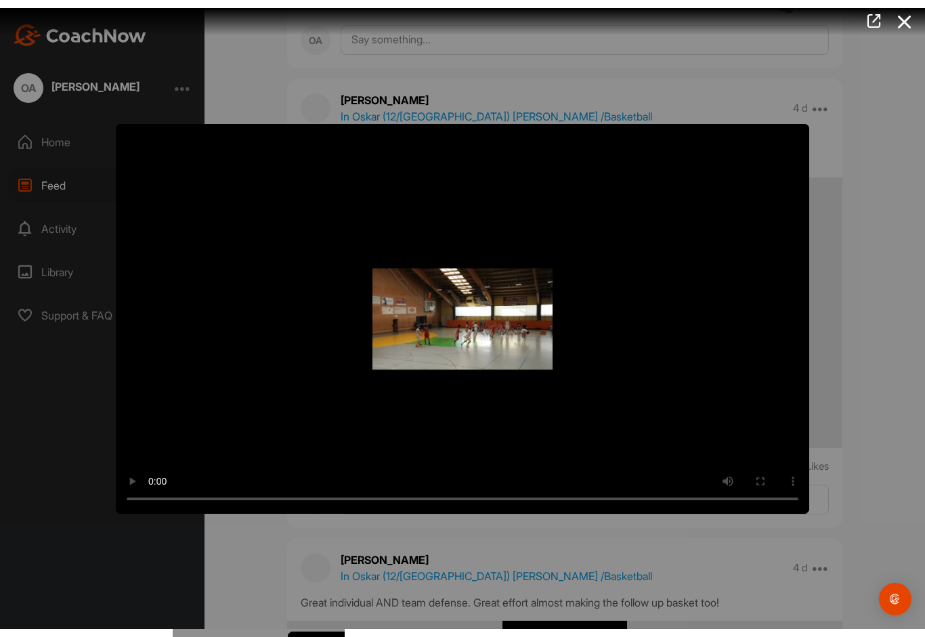
scroll to position [27, 0]
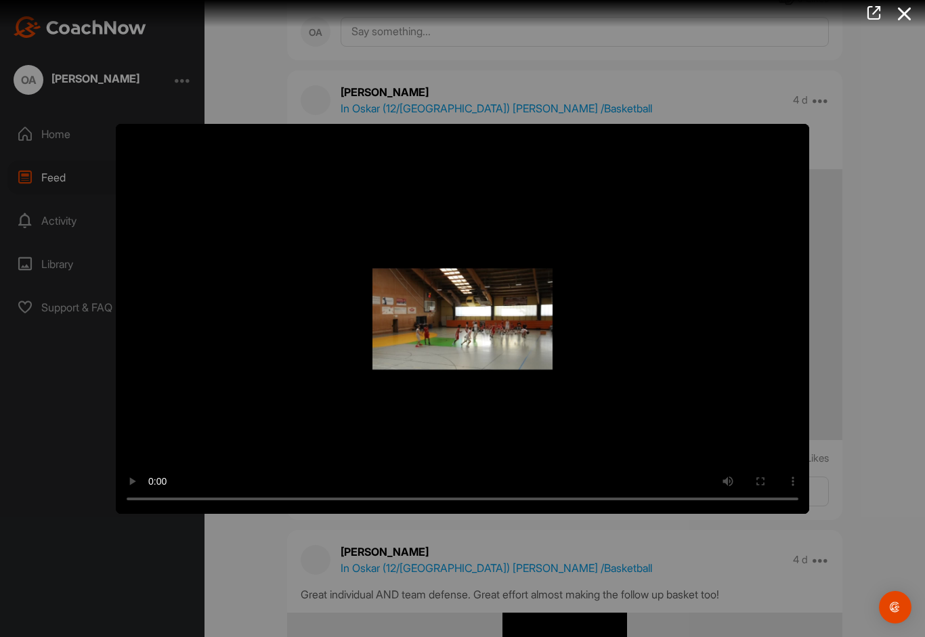
click at [125, 139] on video "Video Player" at bounding box center [462, 319] width 693 height 390
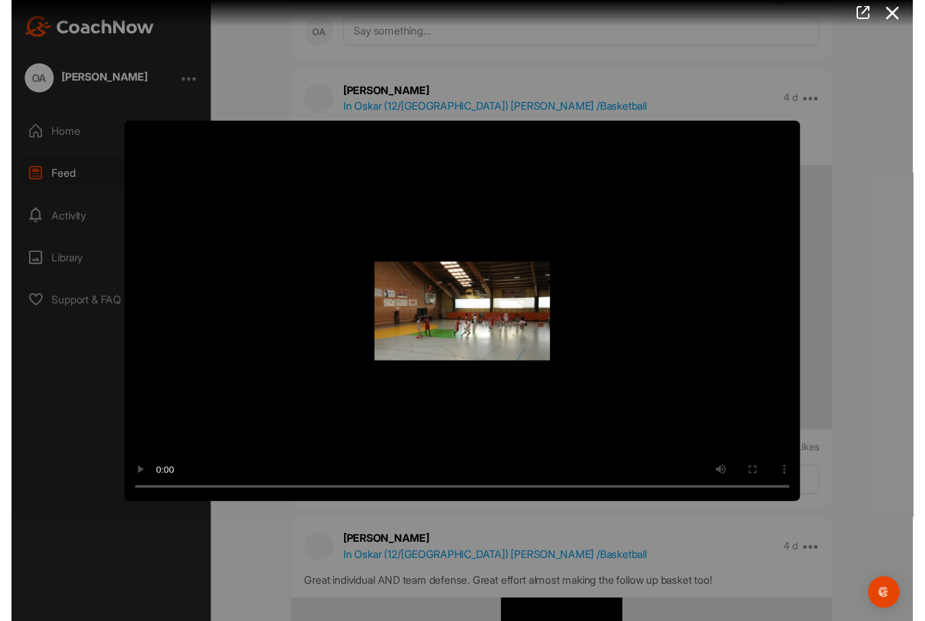
scroll to position [43, 0]
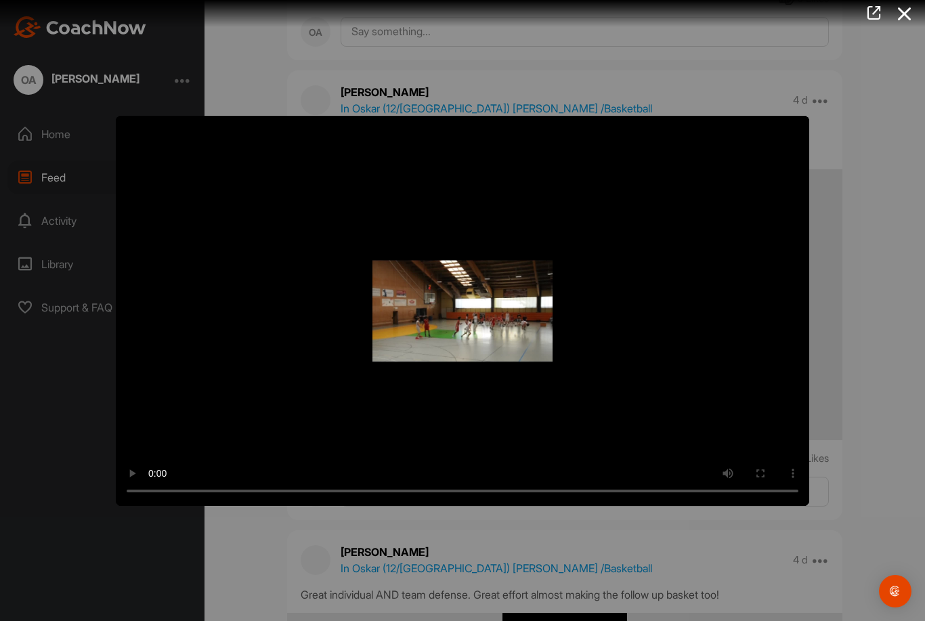
click at [917, 4] on icon at bounding box center [904, 13] width 31 height 25
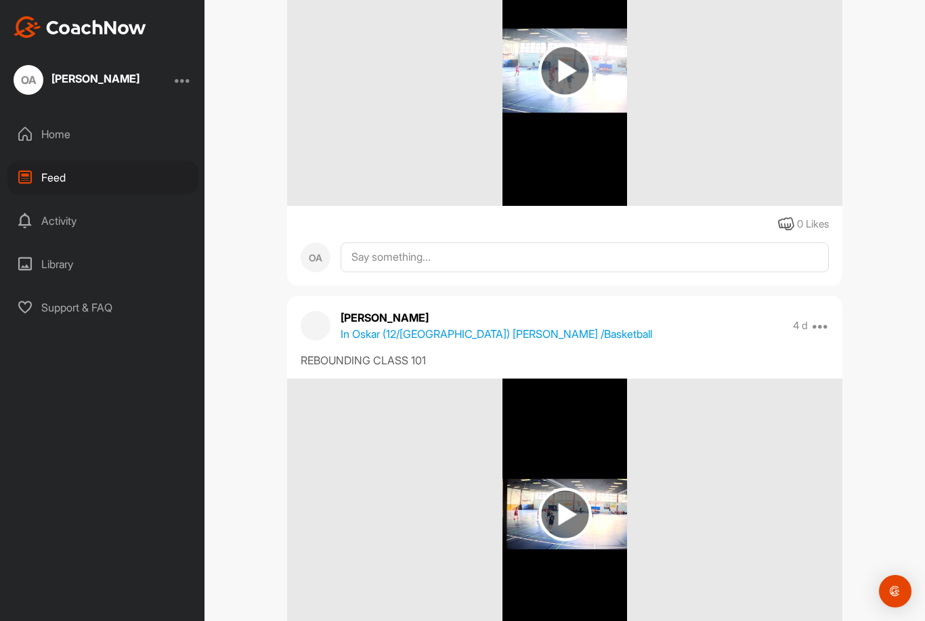
scroll to position [3882, 0]
click at [571, 488] on img at bounding box center [564, 514] width 53 height 53
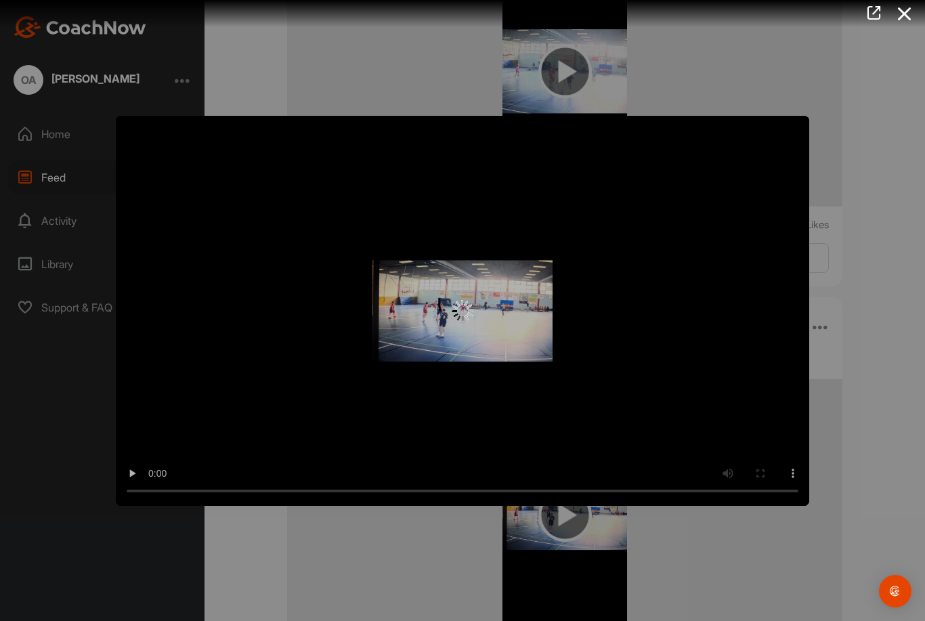
click at [470, 305] on img at bounding box center [462, 311] width 22 height 22
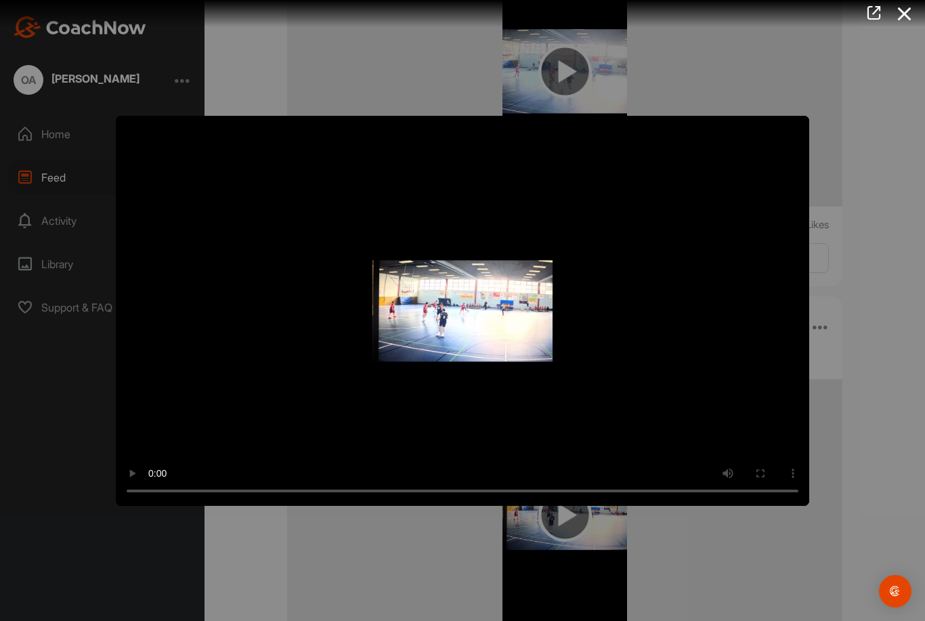
click at [468, 310] on video "Video Player" at bounding box center [462, 311] width 693 height 390
click at [462, 307] on video "Video Player" at bounding box center [462, 311] width 693 height 390
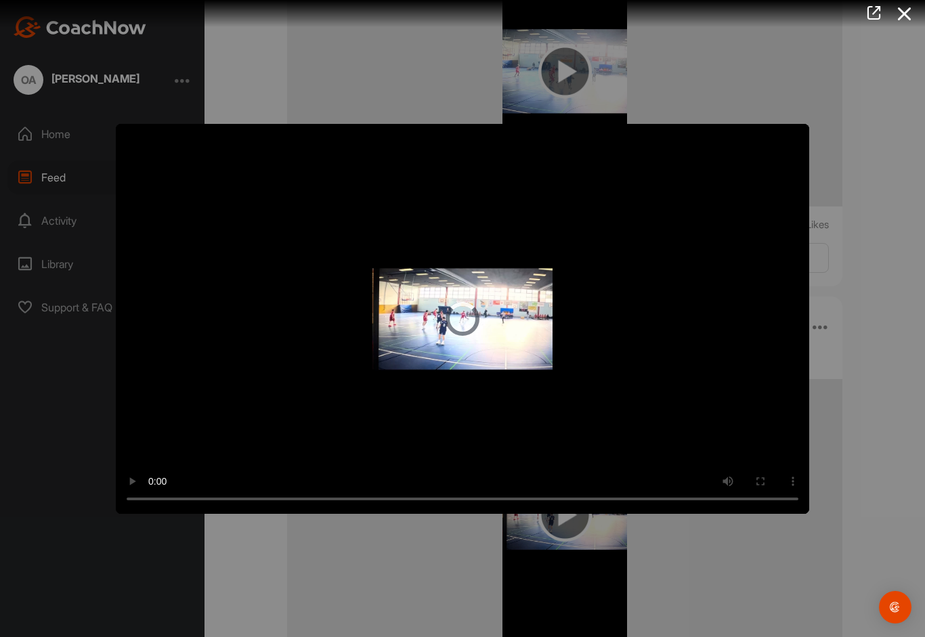
click at [129, 148] on video "Video Player" at bounding box center [462, 319] width 693 height 390
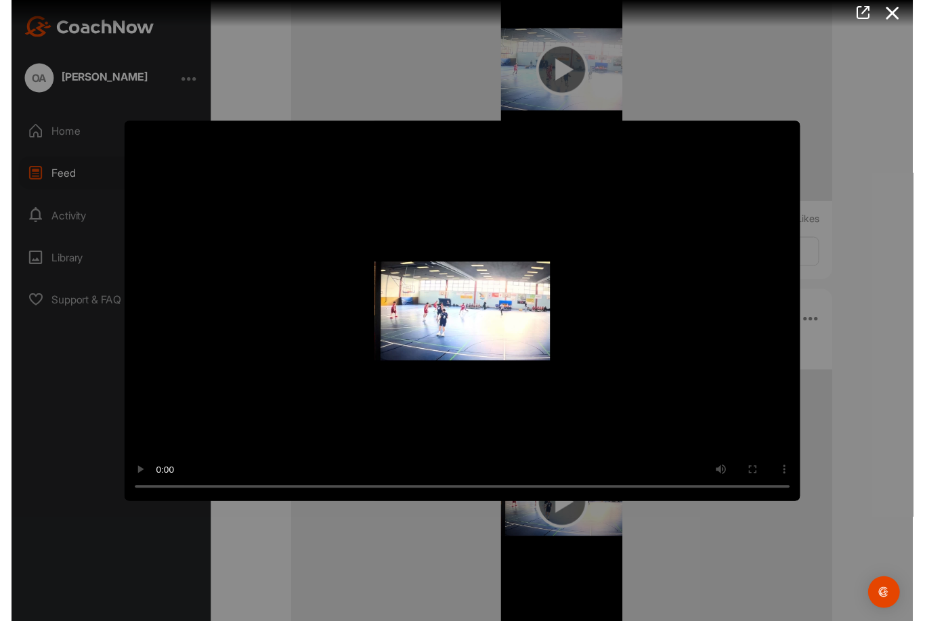
scroll to position [43, 0]
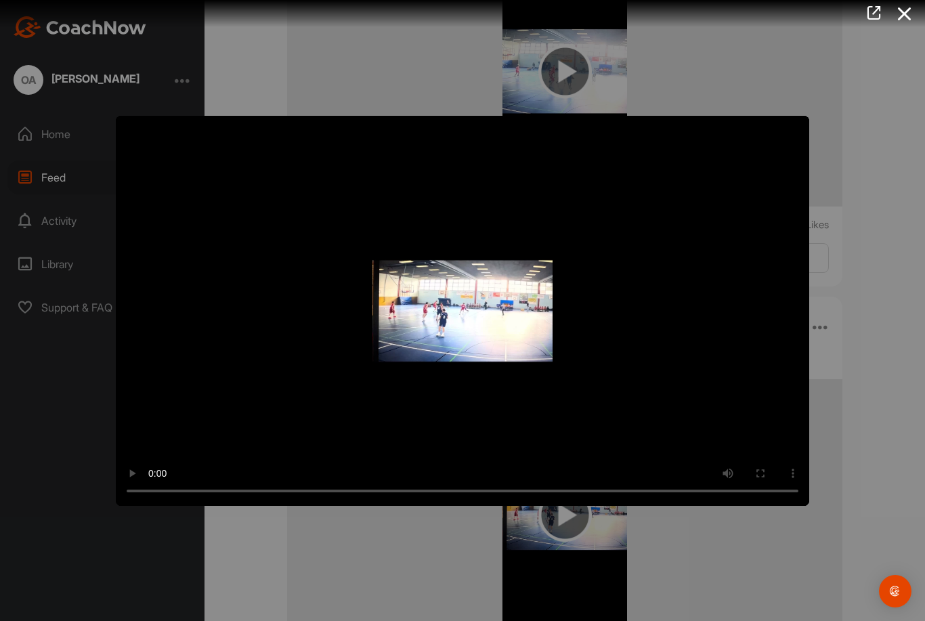
click at [906, 16] on icon at bounding box center [904, 13] width 31 height 25
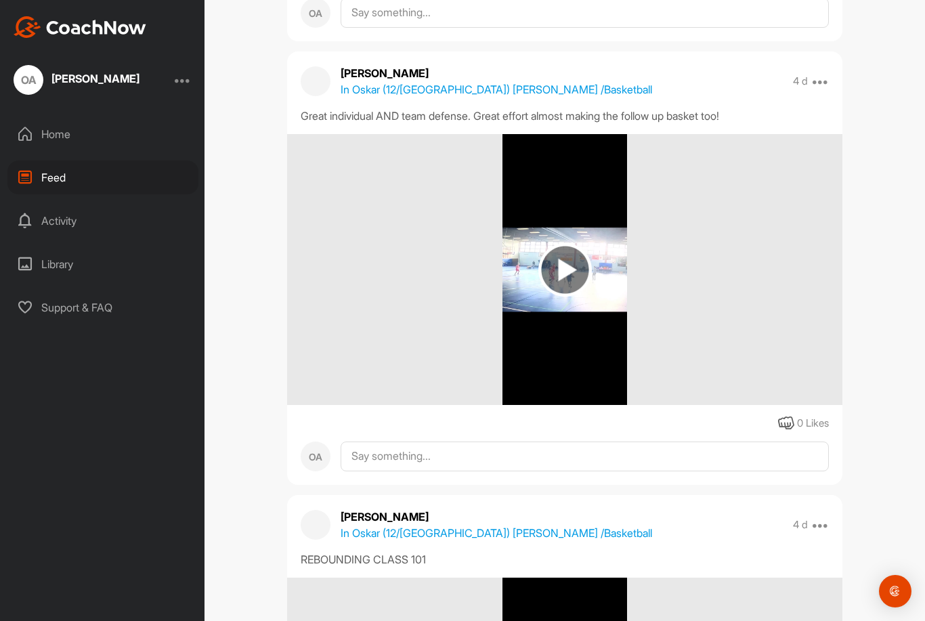
scroll to position [3683, 0]
click at [564, 244] on img at bounding box center [564, 270] width 53 height 53
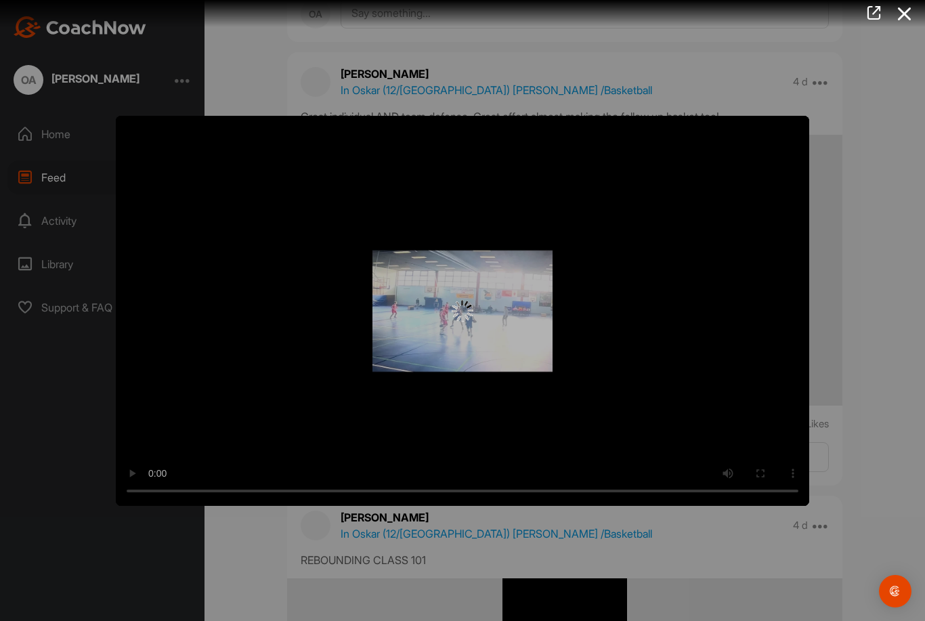
click at [448, 311] on video "Video Player" at bounding box center [462, 311] width 693 height 390
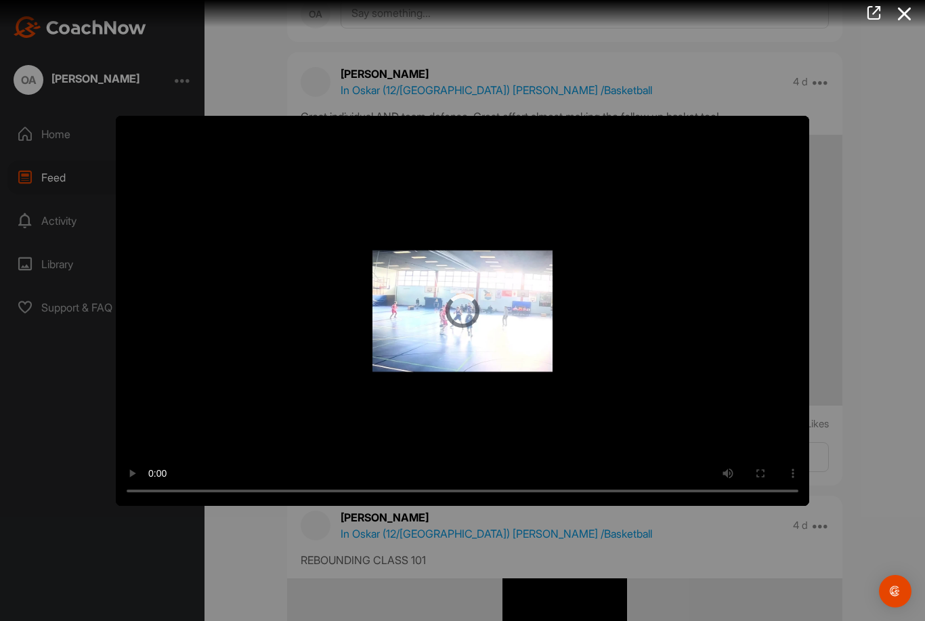
click at [432, 306] on video "Video Player" at bounding box center [462, 311] width 693 height 390
click at [168, 204] on video "Video Player" at bounding box center [462, 311] width 693 height 390
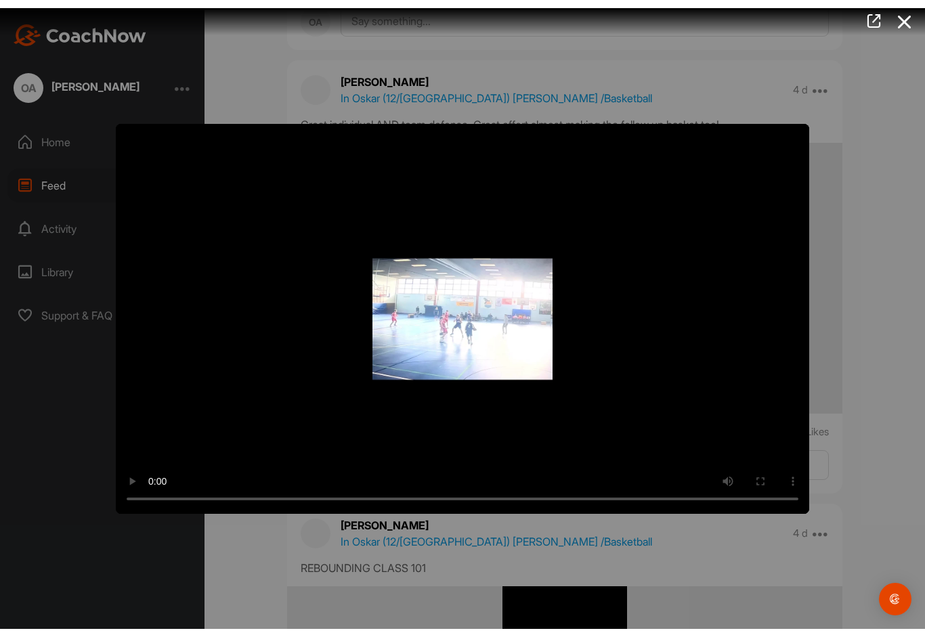
scroll to position [27, 0]
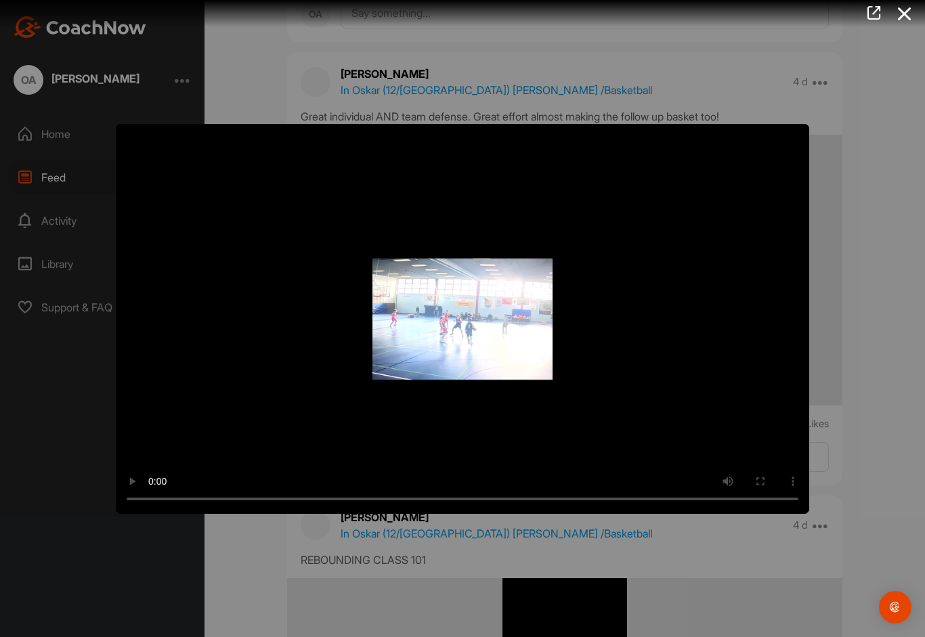
click at [127, 143] on video "Video Player" at bounding box center [462, 319] width 693 height 390
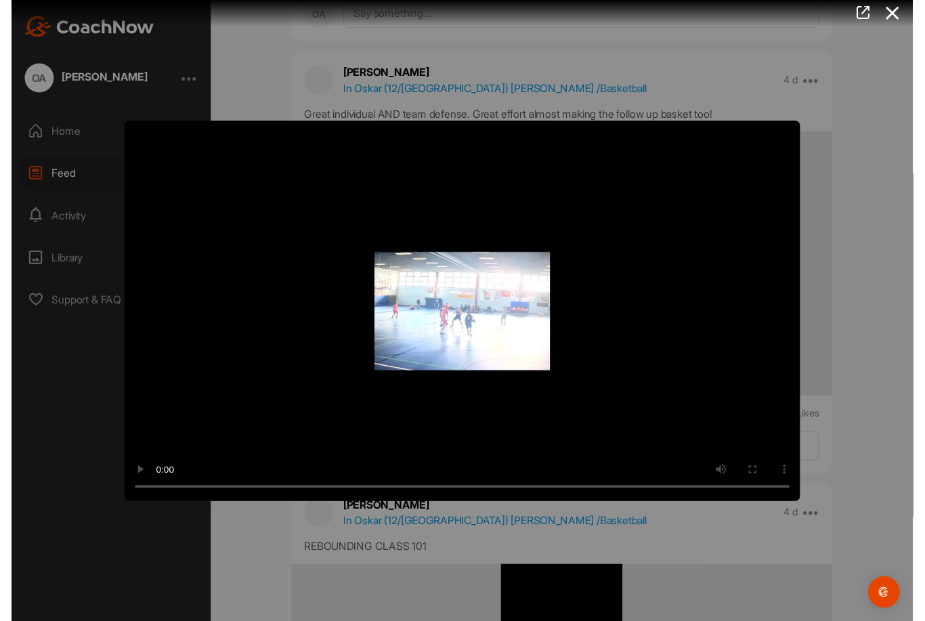
scroll to position [43, 0]
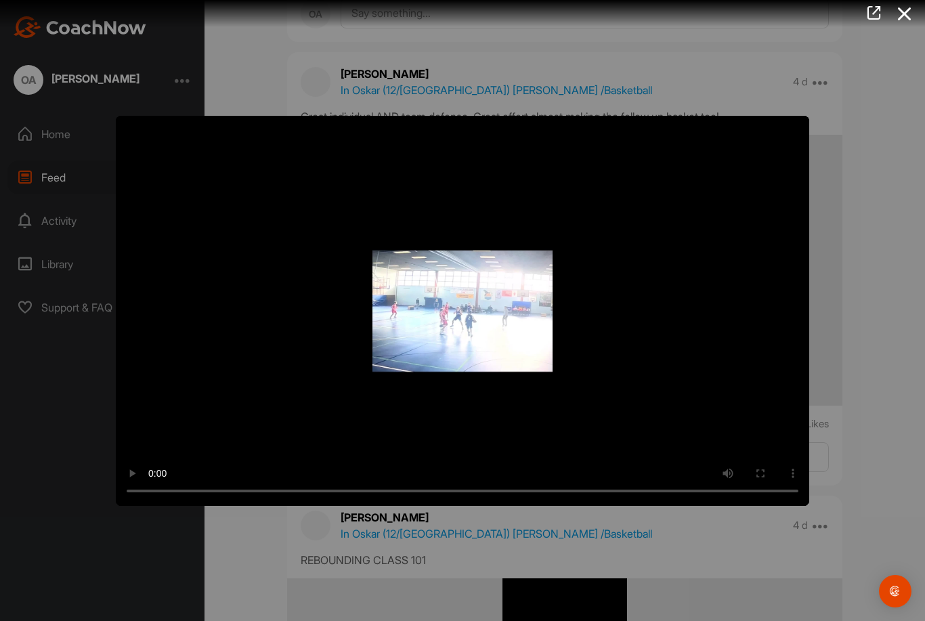
click at [908, 9] on icon at bounding box center [904, 13] width 31 height 25
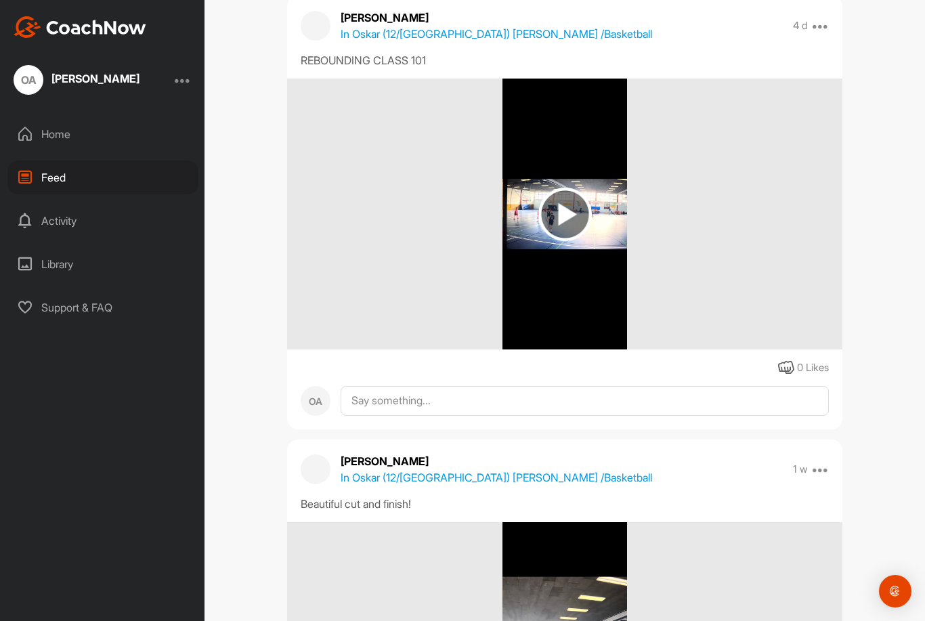
scroll to position [4183, 0]
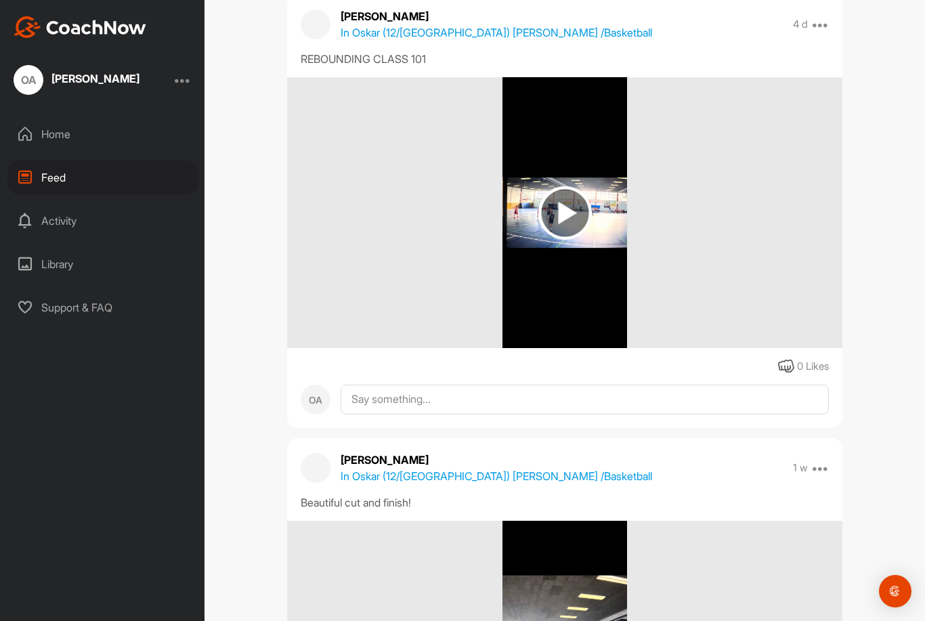
click at [575, 186] on img at bounding box center [564, 212] width 53 height 53
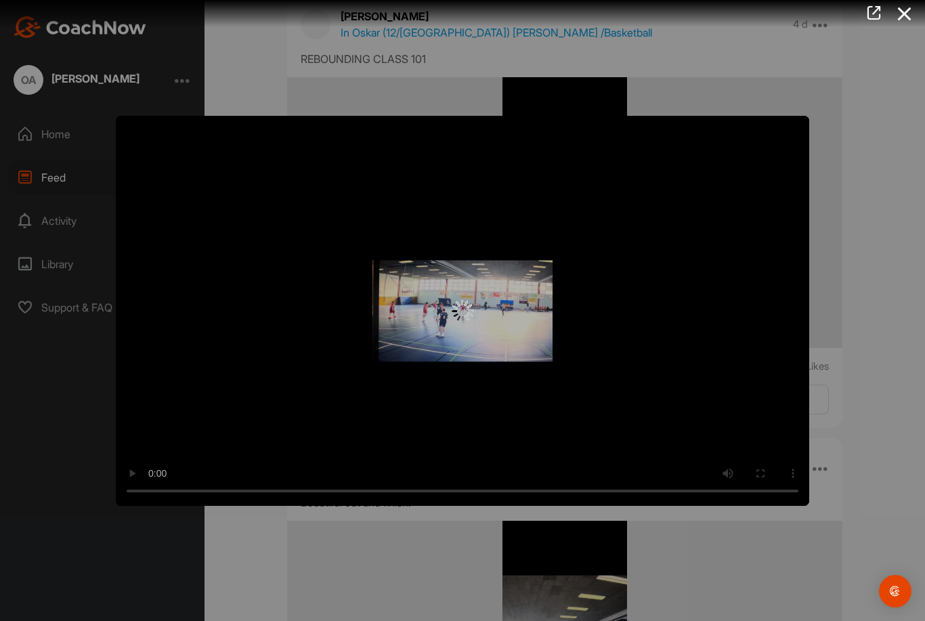
click at [905, 7] on icon at bounding box center [904, 13] width 31 height 25
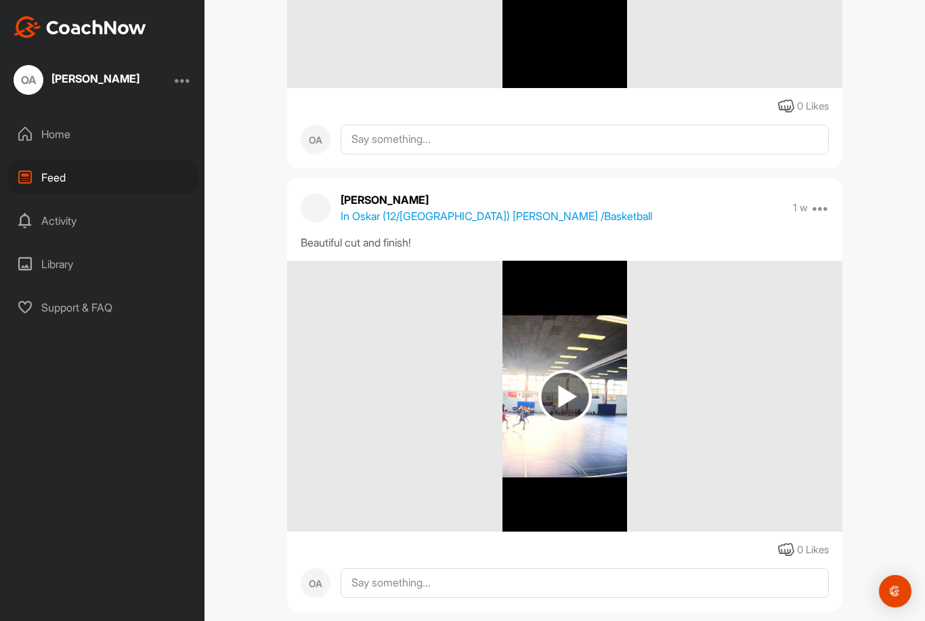
scroll to position [4474, 0]
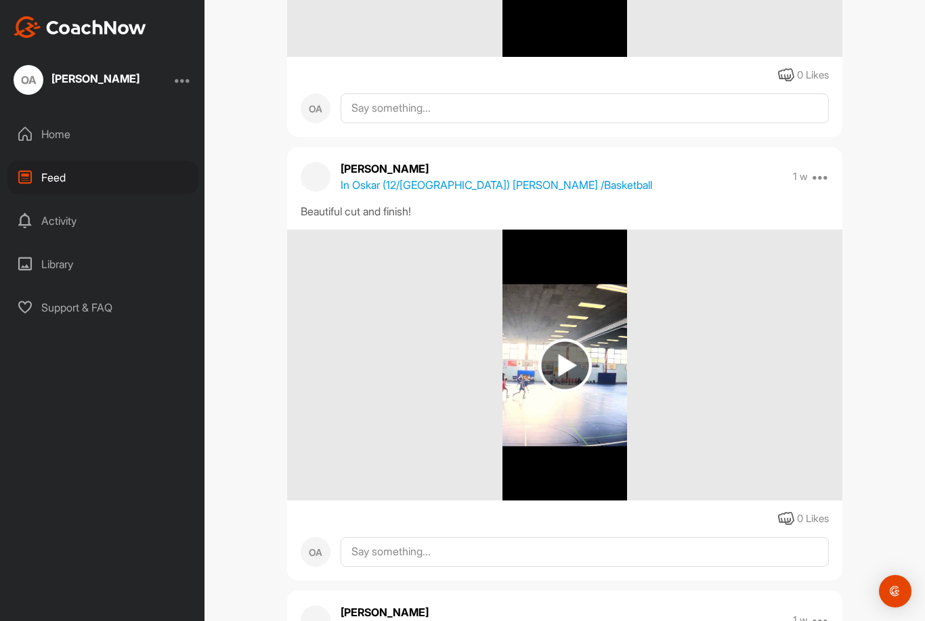
click at [571, 338] on img at bounding box center [564, 364] width 53 height 53
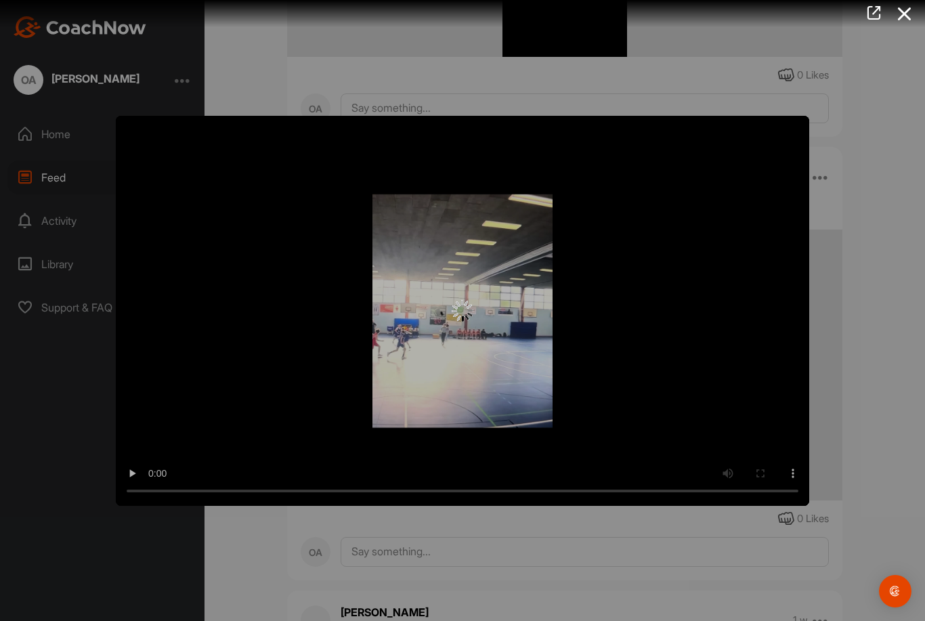
click at [468, 313] on img at bounding box center [462, 311] width 22 height 22
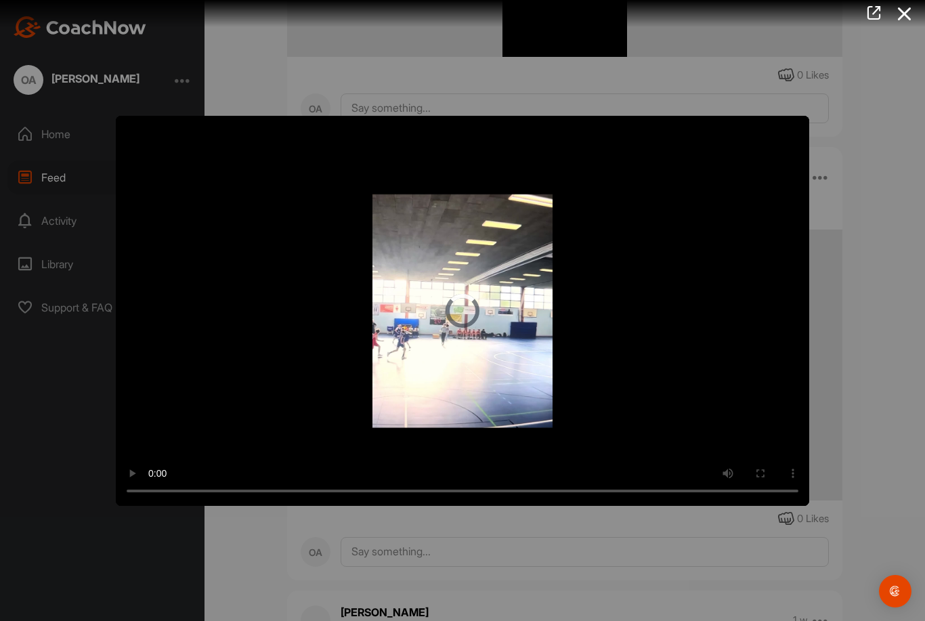
click at [472, 311] on video "Video Player" at bounding box center [462, 311] width 693 height 390
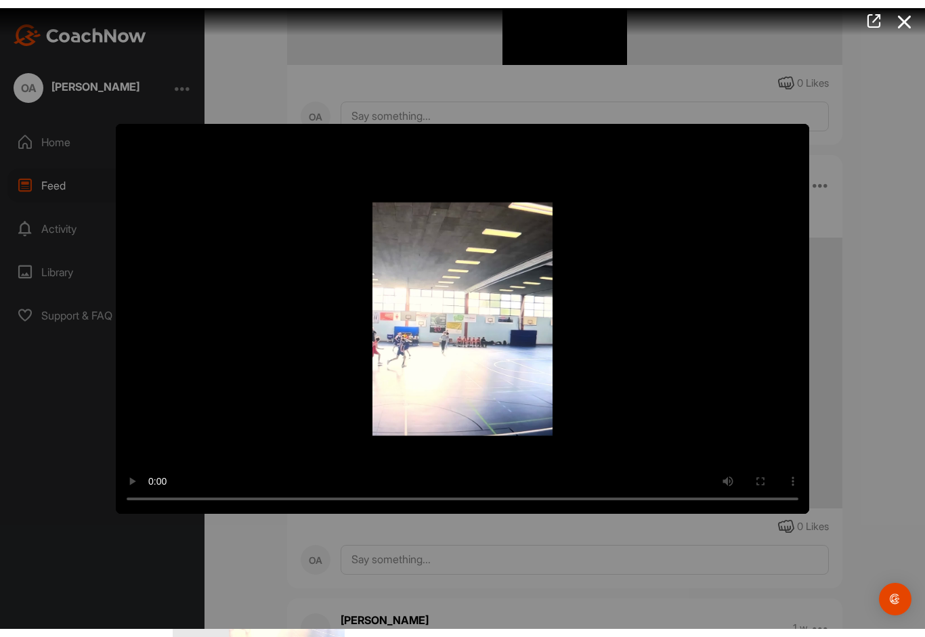
scroll to position [27, 0]
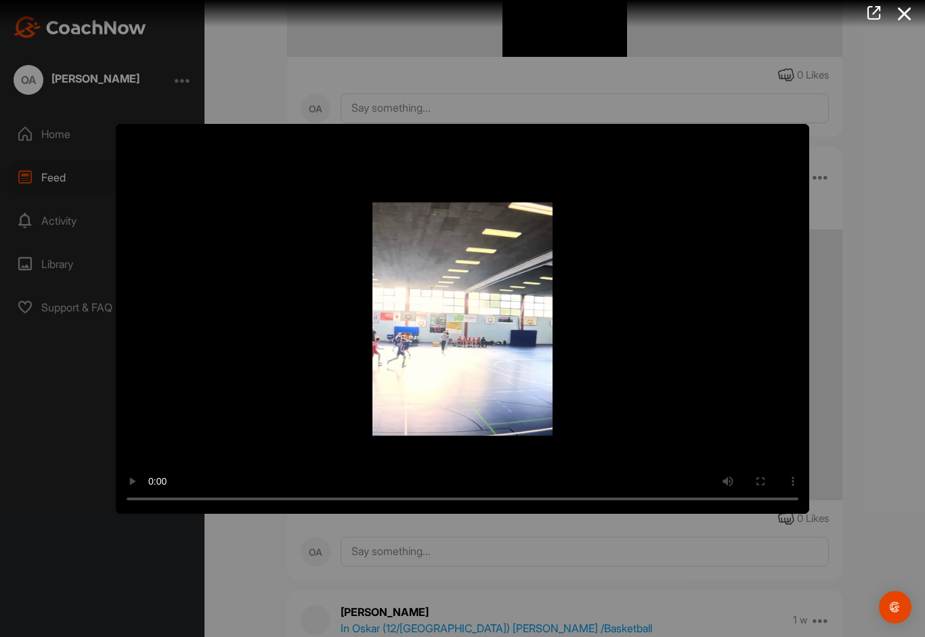
click at [134, 146] on video "Video Player" at bounding box center [462, 319] width 693 height 390
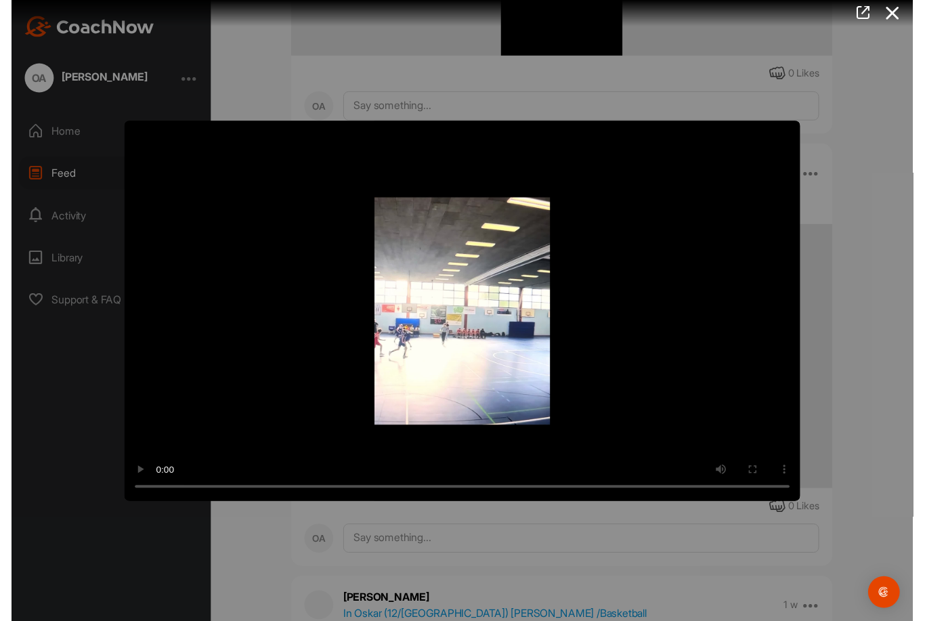
scroll to position [43, 0]
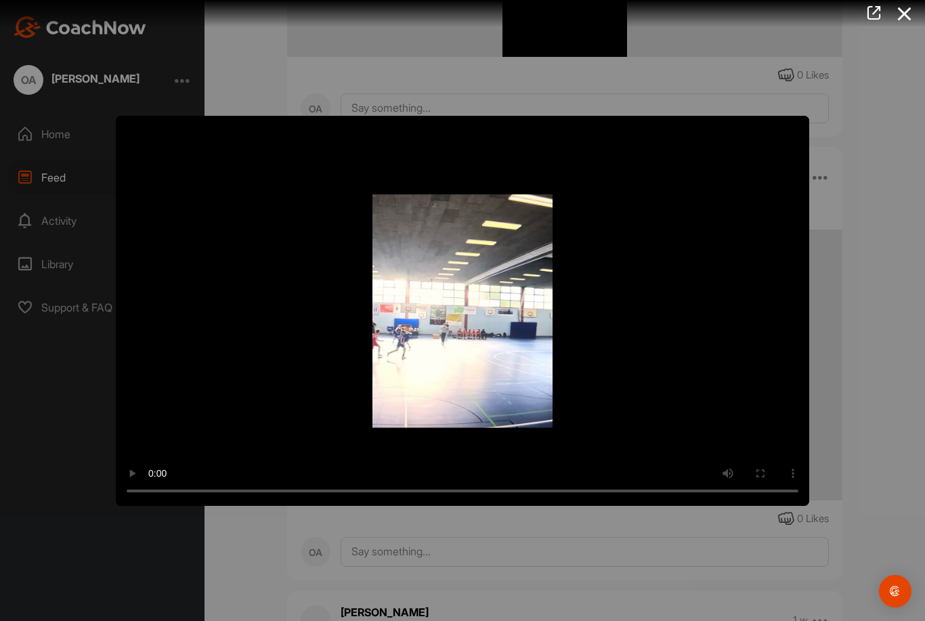
click at [902, 10] on icon at bounding box center [904, 13] width 31 height 25
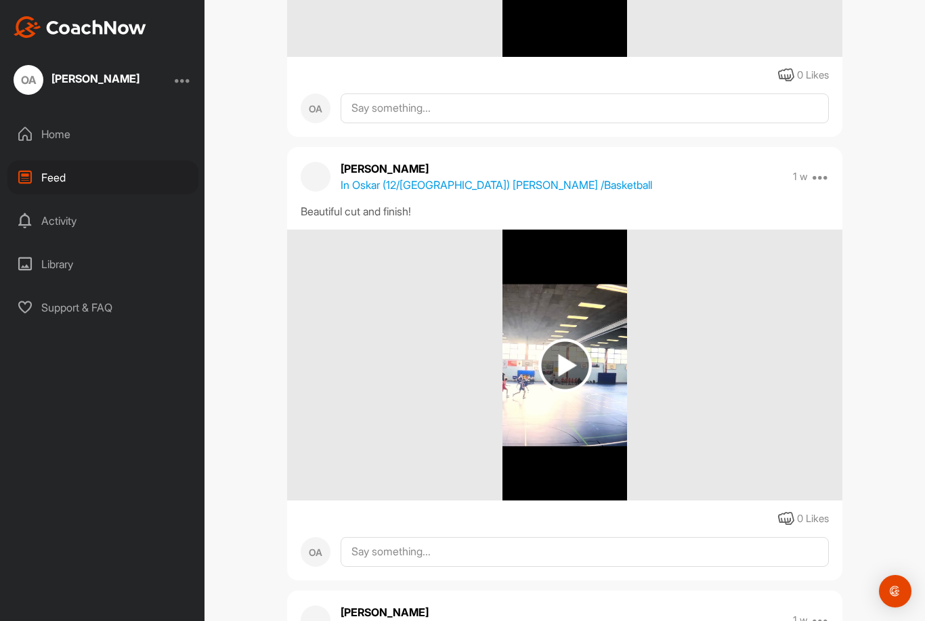
click at [396, 177] on p "In Oskar (12/[GEOGRAPHIC_DATA]) [PERSON_NAME] / Basketball" at bounding box center [495, 185] width 311 height 16
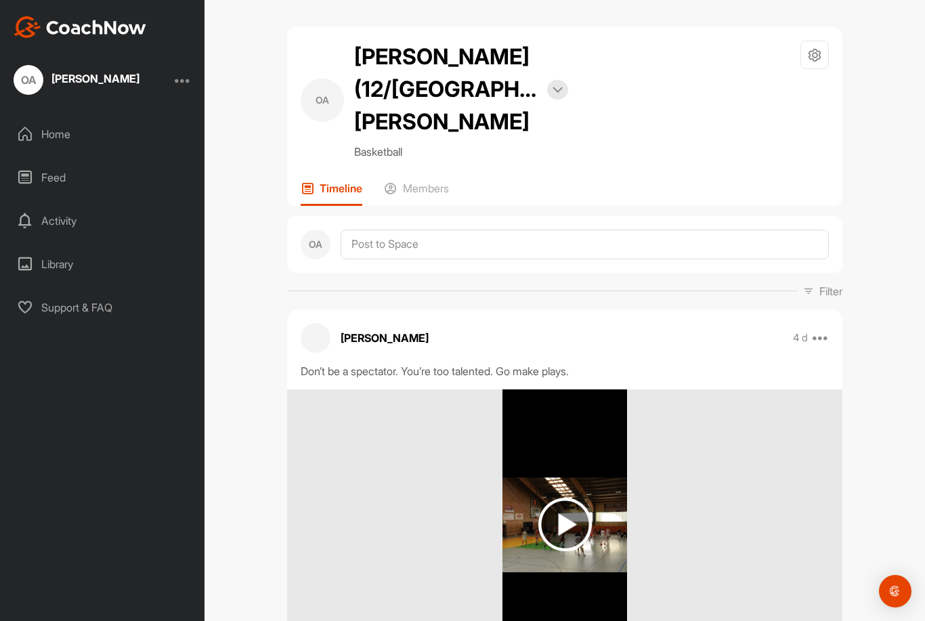
click at [378, 43] on h2 "[PERSON_NAME] (12/[GEOGRAPHIC_DATA]) [PERSON_NAME]" at bounding box center [445, 89] width 183 height 97
